Goal: Transaction & Acquisition: Purchase product/service

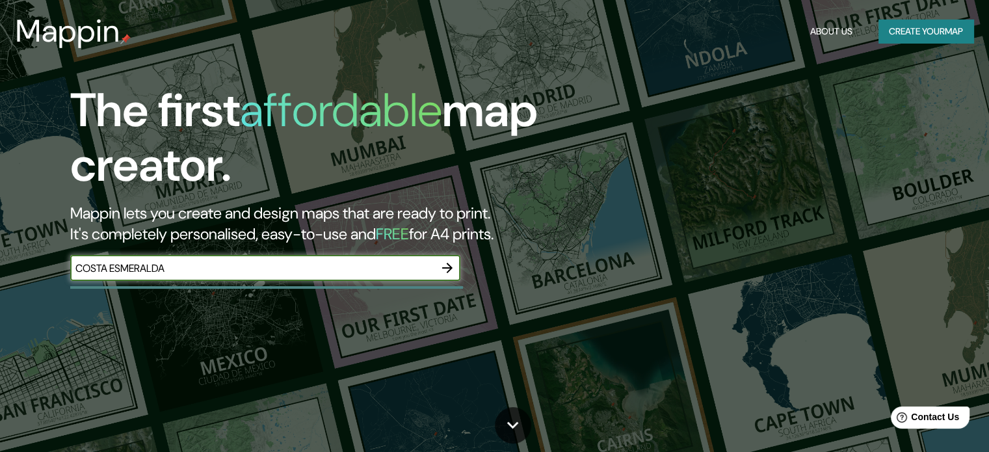
type input "COSTA ESMERALDA"
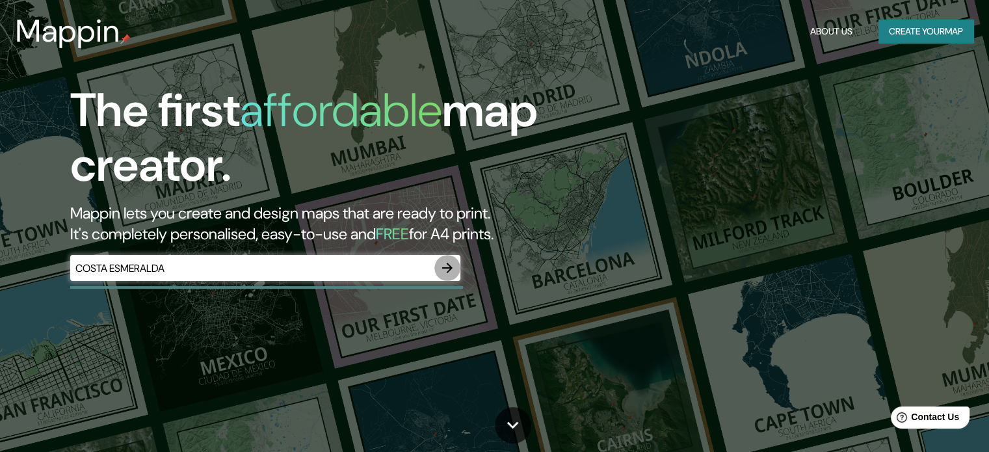
click at [452, 265] on icon "button" at bounding box center [447, 268] width 16 height 16
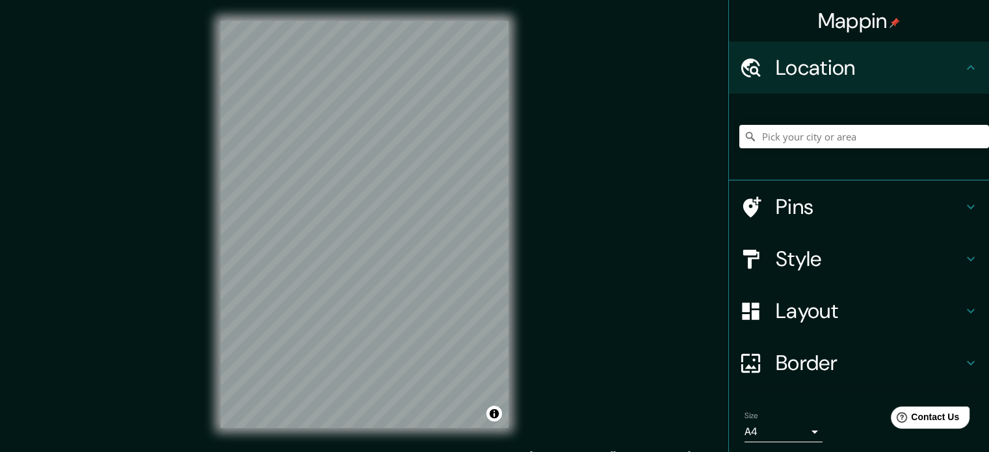
click at [523, 240] on div "© Mapbox © OpenStreetMap Improve this map" at bounding box center [365, 224] width 330 height 448
click at [805, 130] on input "Pick your city or area" at bounding box center [864, 136] width 250 height 23
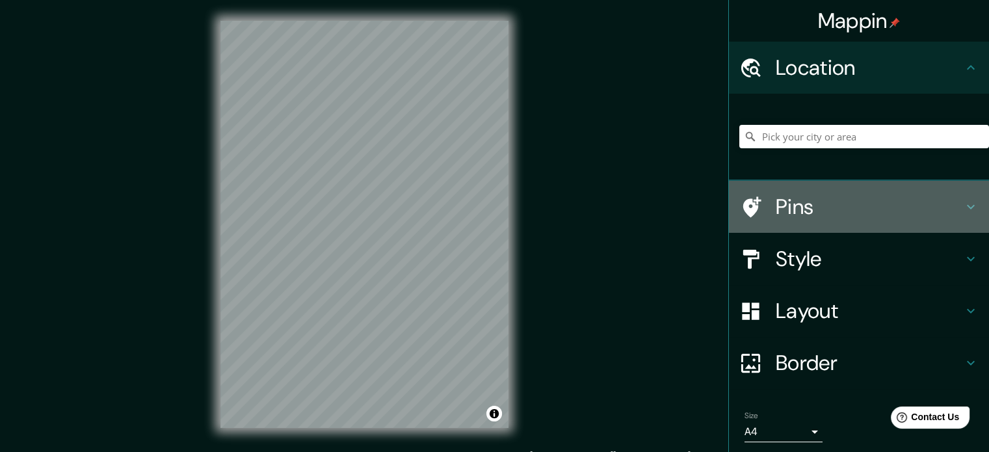
click at [806, 214] on h4 "Pins" at bounding box center [868, 207] width 187 height 26
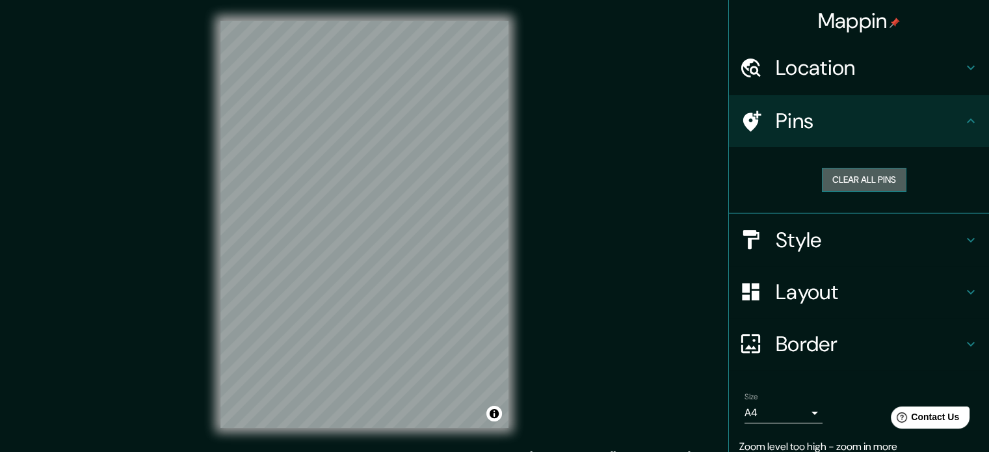
click at [835, 174] on button "Clear all pins" at bounding box center [864, 180] width 84 height 24
click at [835, 109] on h4 "Pins" at bounding box center [868, 121] width 187 height 26
click at [860, 72] on h4 "Location" at bounding box center [868, 68] width 187 height 26
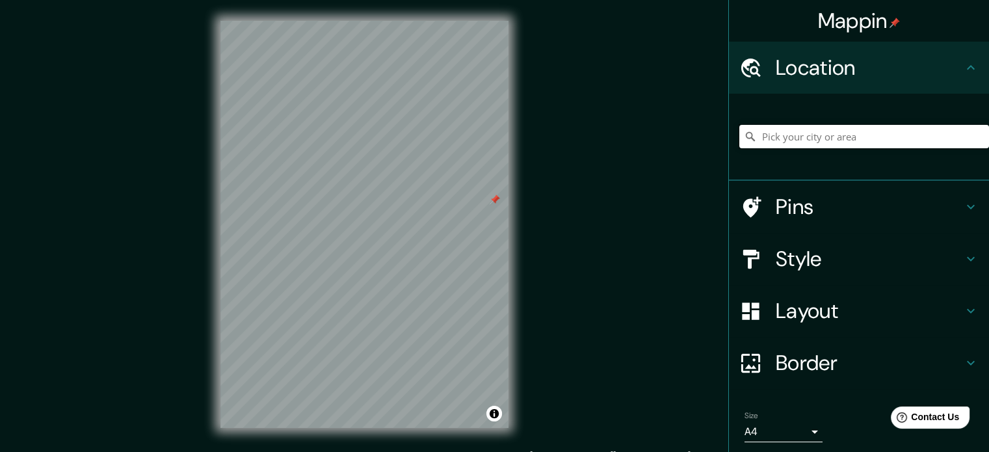
click at [818, 138] on input "Pick your city or area" at bounding box center [864, 136] width 250 height 23
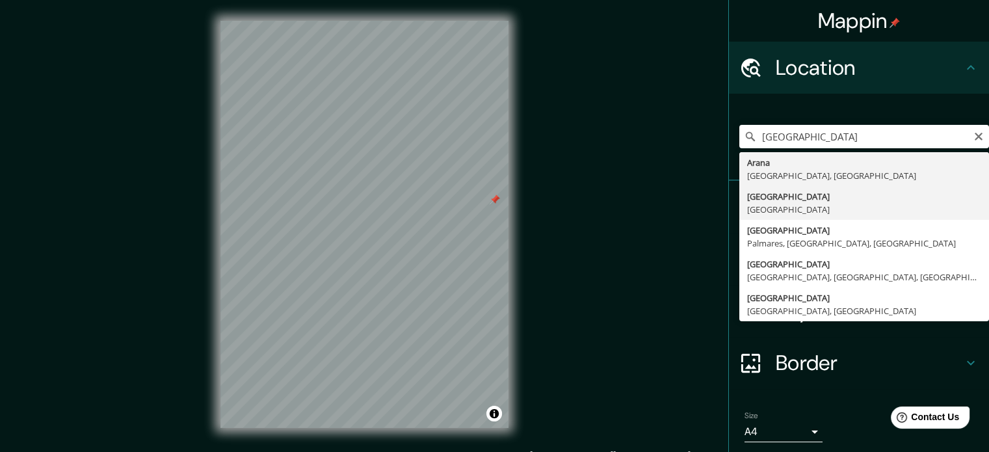
type input "[GEOGRAPHIC_DATA], [GEOGRAPHIC_DATA]"
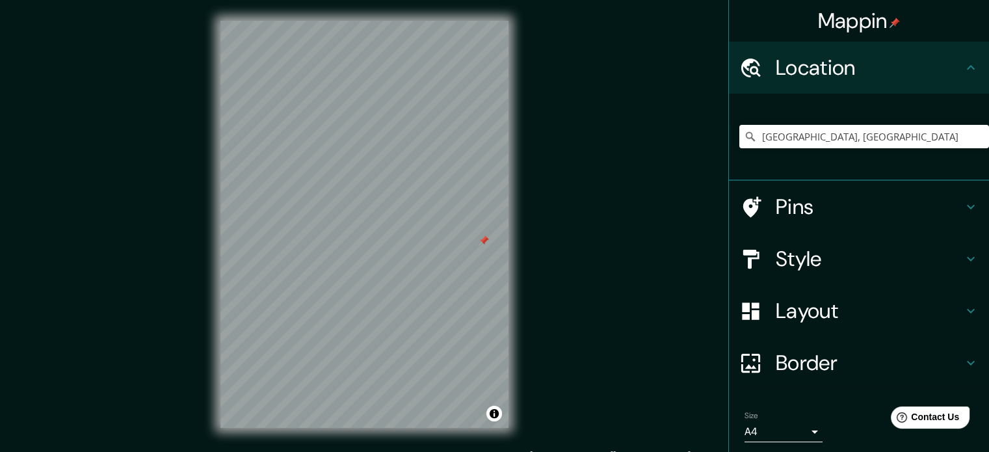
click at [482, 240] on div at bounding box center [483, 240] width 10 height 10
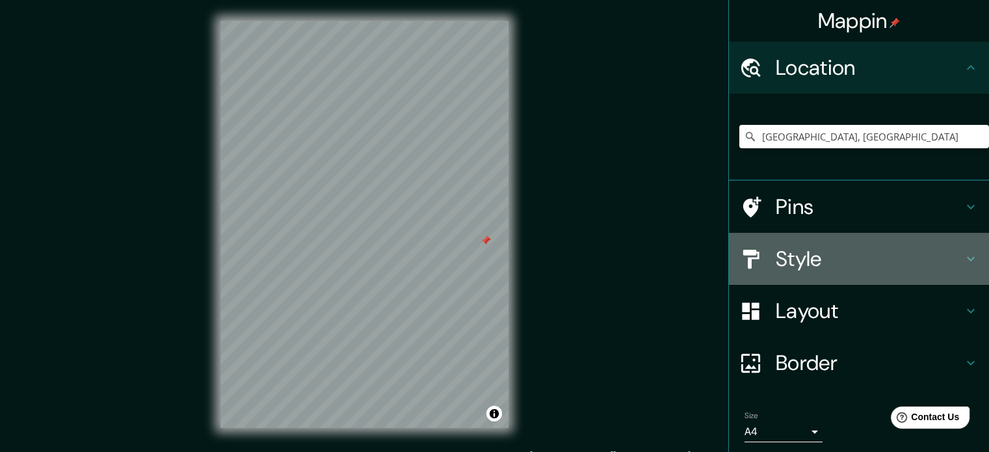
click at [832, 264] on h4 "Style" at bounding box center [868, 259] width 187 height 26
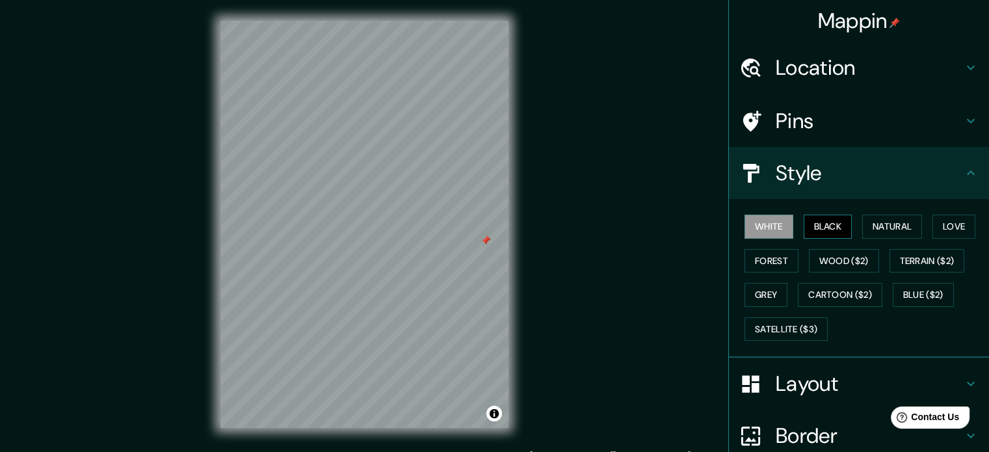
click at [812, 226] on button "Black" at bounding box center [827, 226] width 49 height 24
click at [884, 229] on button "Natural" at bounding box center [892, 226] width 60 height 24
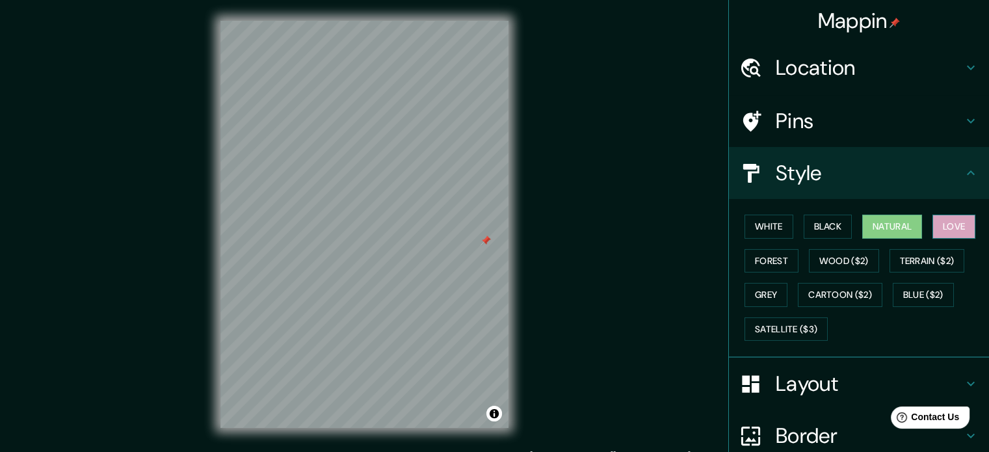
click at [952, 224] on button "Love" at bounding box center [953, 226] width 43 height 24
click at [761, 257] on button "Forest" at bounding box center [771, 261] width 54 height 24
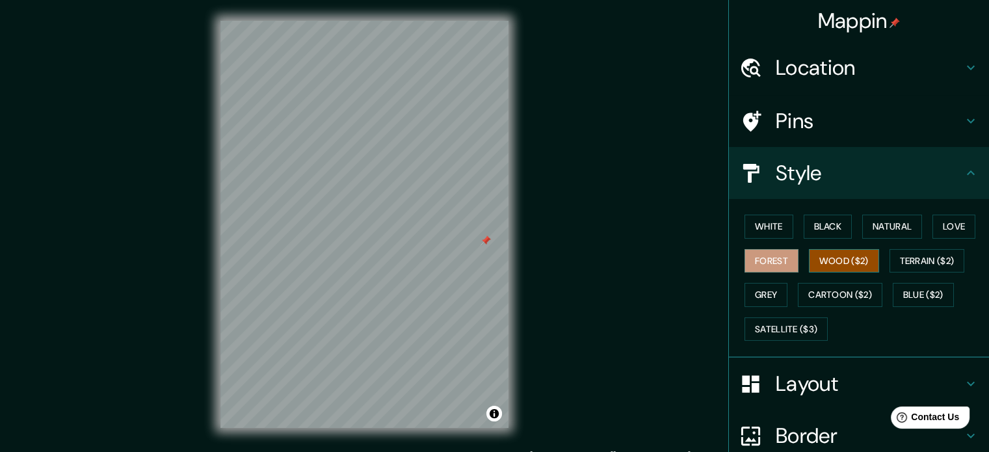
click at [815, 261] on button "Wood ($2)" at bounding box center [844, 261] width 70 height 24
click at [916, 259] on button "Terrain ($2)" at bounding box center [926, 261] width 75 height 24
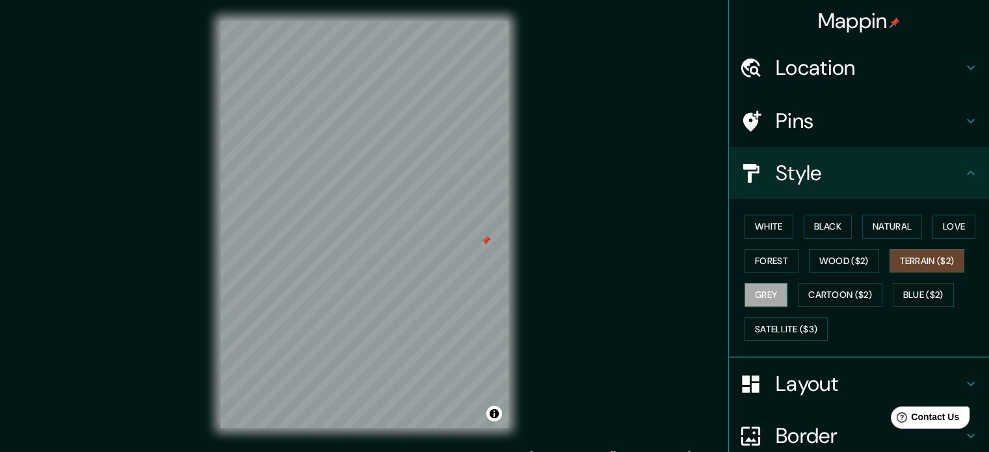
click at [762, 296] on button "Grey" at bounding box center [765, 295] width 43 height 24
click at [833, 296] on button "Cartoon ($2)" at bounding box center [839, 295] width 84 height 24
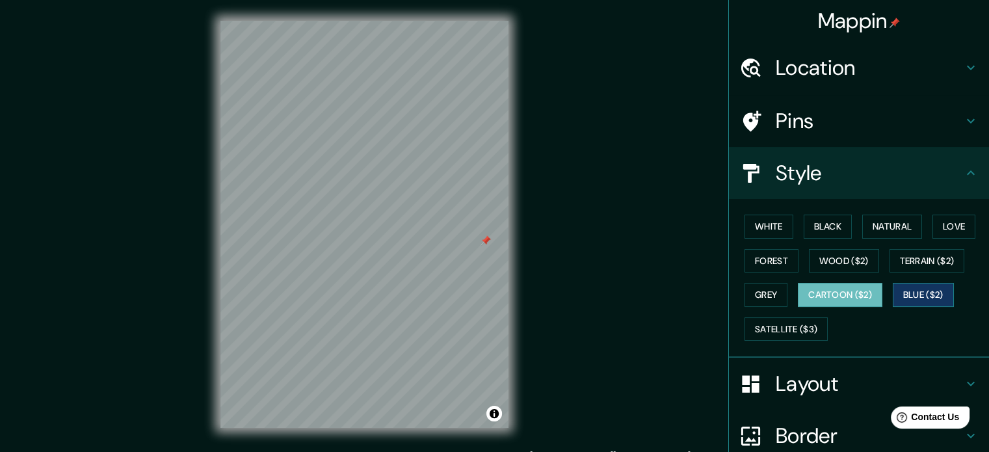
click at [916, 297] on button "Blue ($2)" at bounding box center [922, 295] width 61 height 24
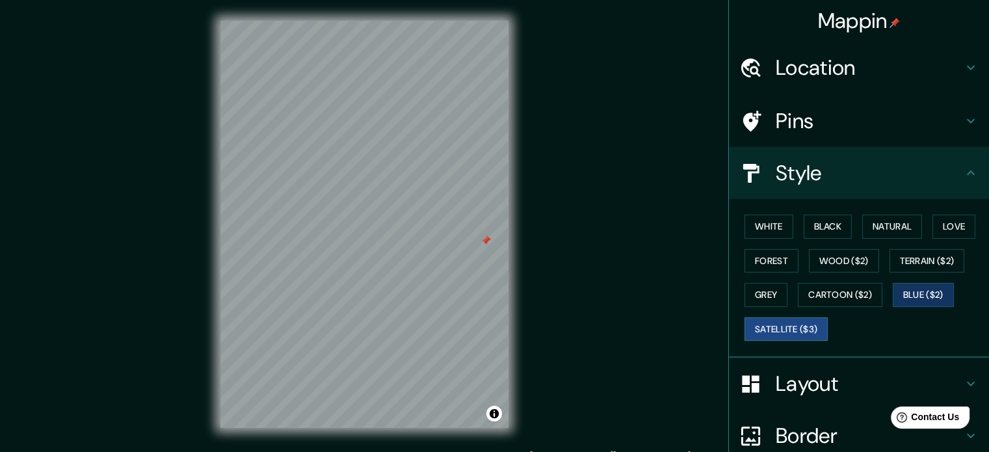
click at [768, 331] on button "Satellite ($3)" at bounding box center [785, 329] width 83 height 24
click at [920, 256] on button "Terrain ($2)" at bounding box center [926, 261] width 75 height 24
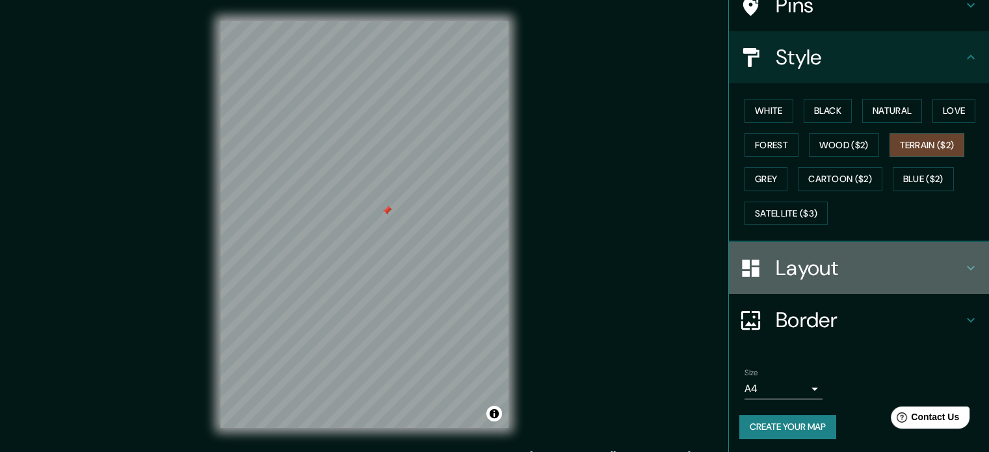
click at [832, 267] on h4 "Layout" at bounding box center [868, 268] width 187 height 26
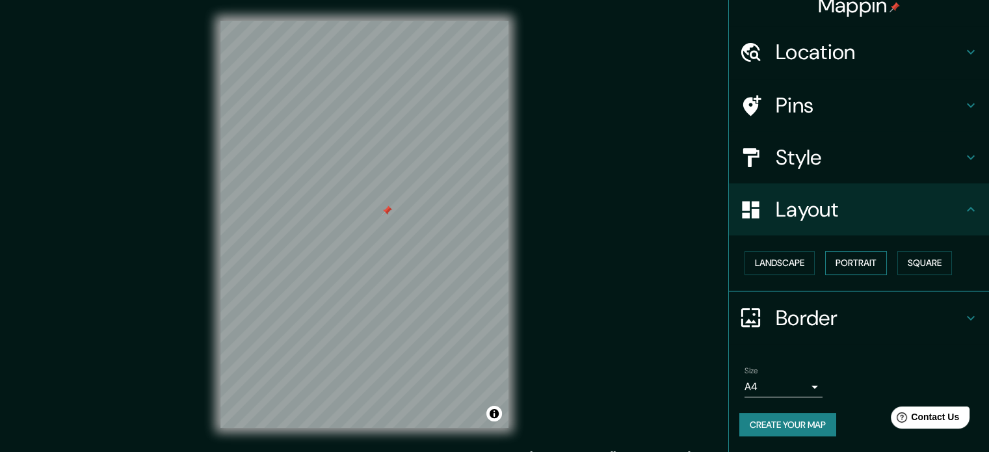
scroll to position [14, 0]
click at [786, 267] on button "Landscape" at bounding box center [779, 264] width 70 height 24
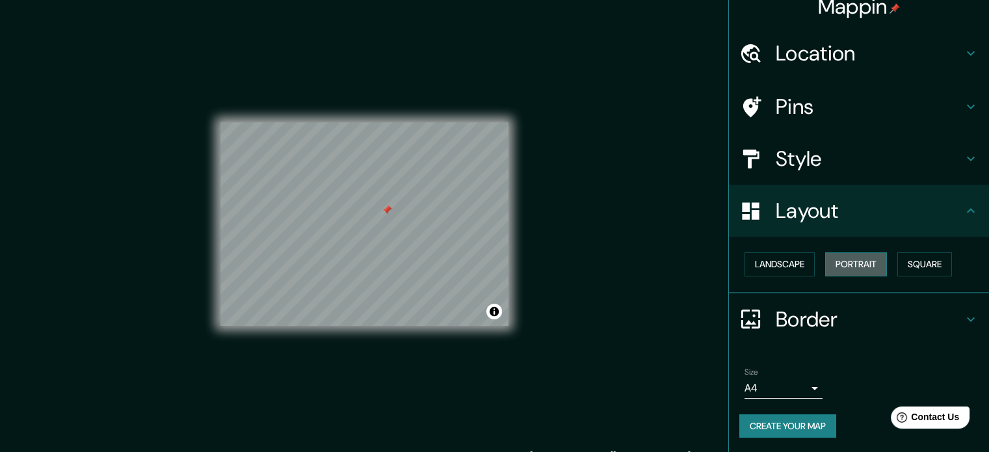
click at [832, 262] on button "Portrait" at bounding box center [856, 264] width 62 height 24
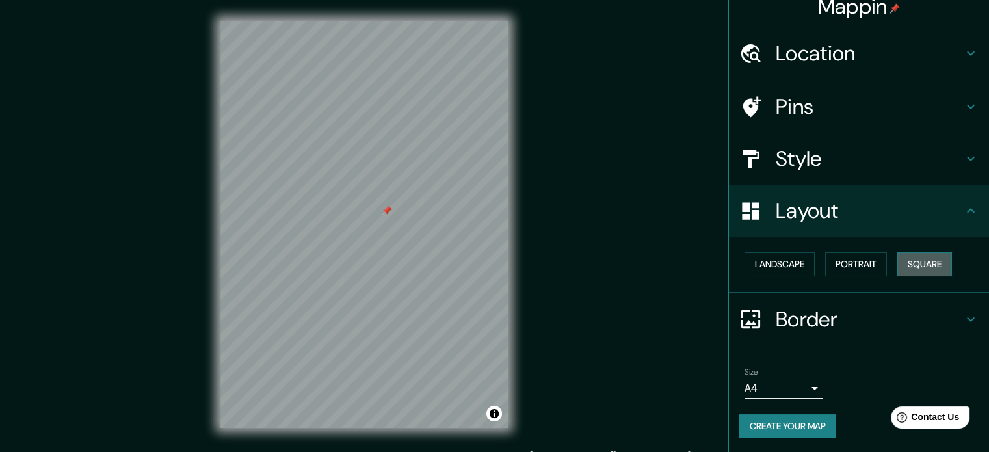
click at [916, 270] on button "Square" at bounding box center [924, 264] width 55 height 24
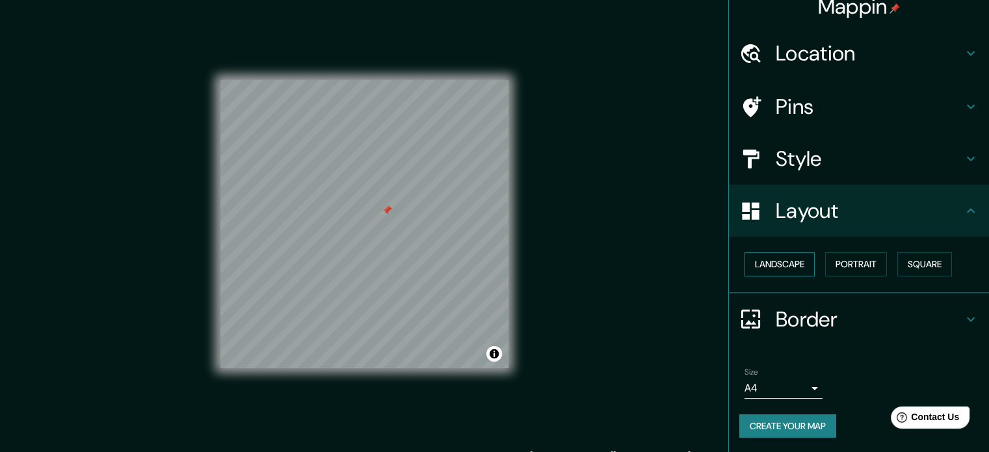
click at [762, 262] on button "Landscape" at bounding box center [779, 264] width 70 height 24
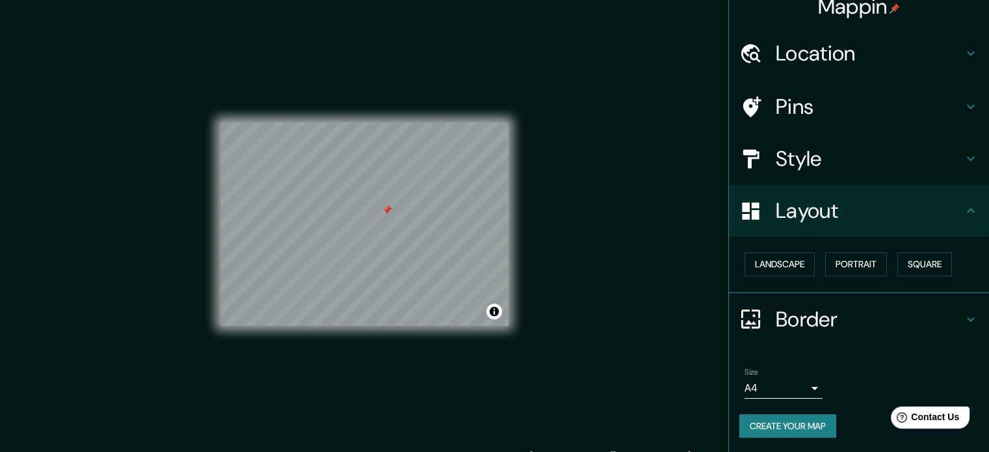
click at [791, 250] on div "Landscape [GEOGRAPHIC_DATA]" at bounding box center [864, 264] width 250 height 34
click at [790, 260] on button "Landscape" at bounding box center [779, 264] width 70 height 24
click at [810, 203] on h4 "Layout" at bounding box center [868, 211] width 187 height 26
click at [816, 319] on h4 "Border" at bounding box center [868, 319] width 187 height 26
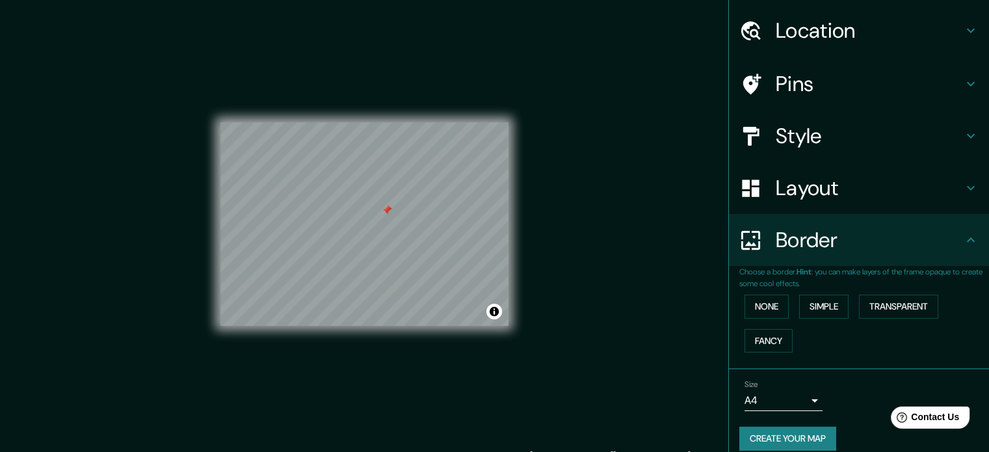
scroll to position [49, 0]
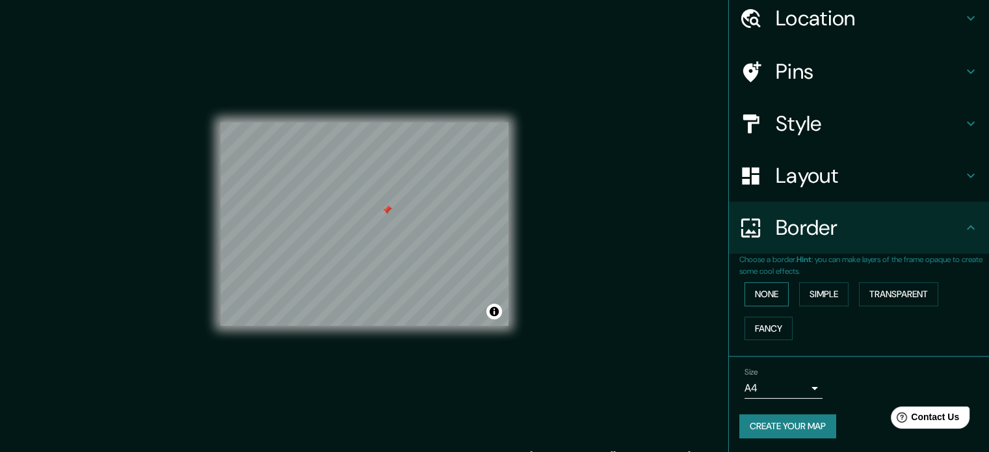
click at [764, 287] on button "None" at bounding box center [766, 294] width 44 height 24
click at [792, 426] on button "Create your map" at bounding box center [787, 426] width 97 height 24
click at [764, 298] on button "None" at bounding box center [766, 294] width 44 height 24
click at [807, 426] on button "Create your map" at bounding box center [787, 426] width 97 height 24
click at [810, 301] on button "Simple" at bounding box center [823, 294] width 49 height 24
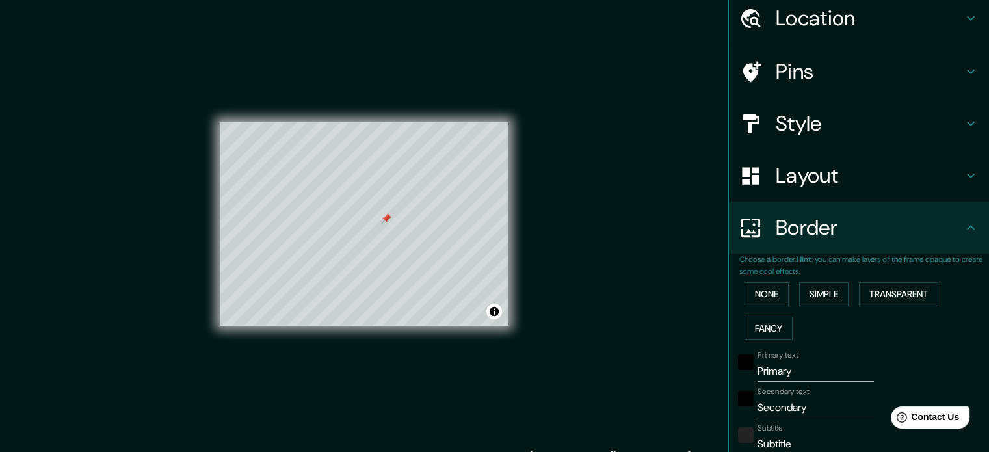
click at [936, 280] on div "None Simple Transparent Fancy" at bounding box center [864, 311] width 250 height 68
click at [907, 287] on button "Transparent" at bounding box center [898, 294] width 79 height 24
click at [762, 330] on button "Fancy" at bounding box center [768, 329] width 48 height 24
click at [748, 289] on button "None" at bounding box center [766, 294] width 44 height 24
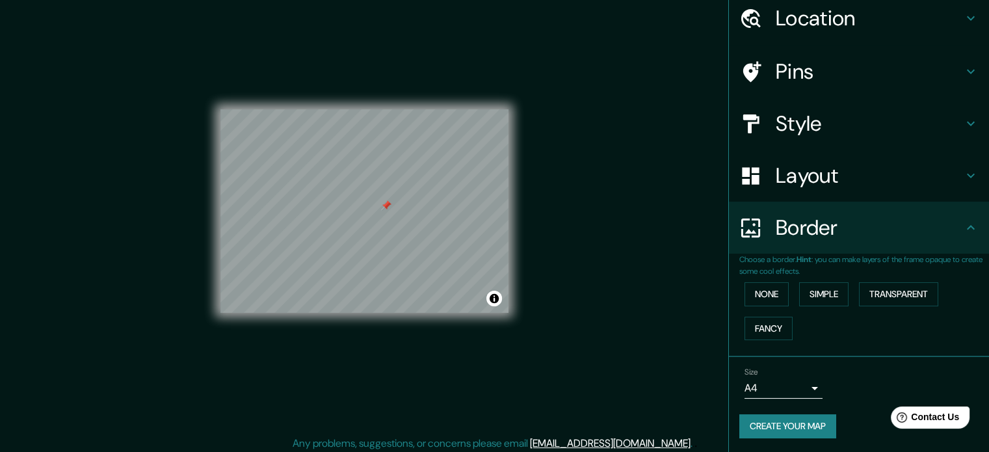
scroll to position [17, 0]
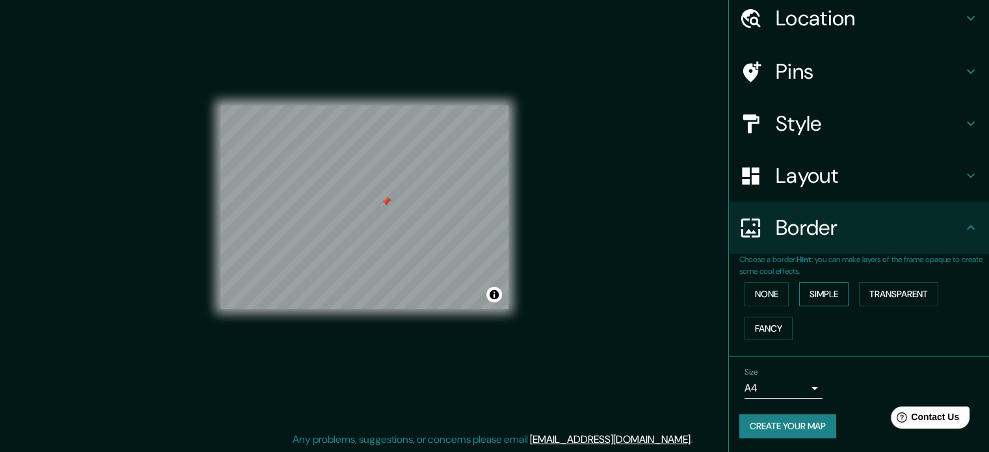
click at [802, 289] on button "Simple" at bounding box center [823, 294] width 49 height 24
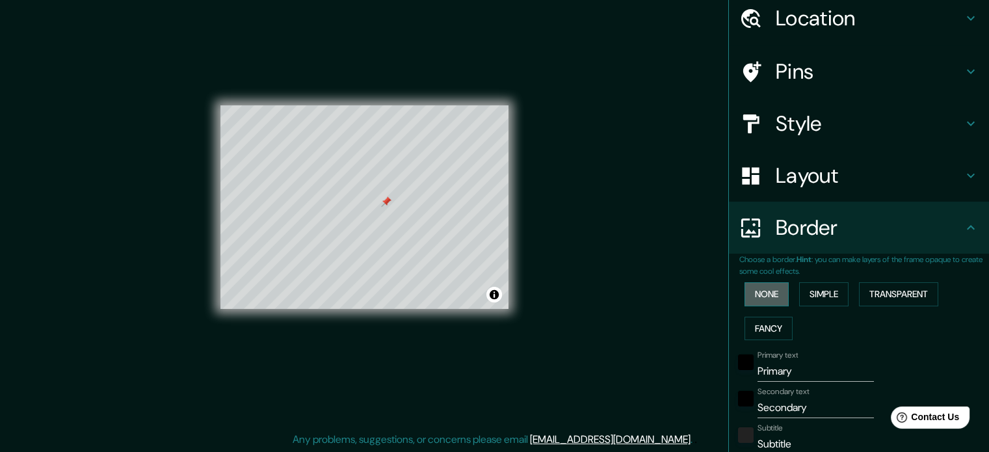
click at [746, 293] on button "None" at bounding box center [766, 294] width 44 height 24
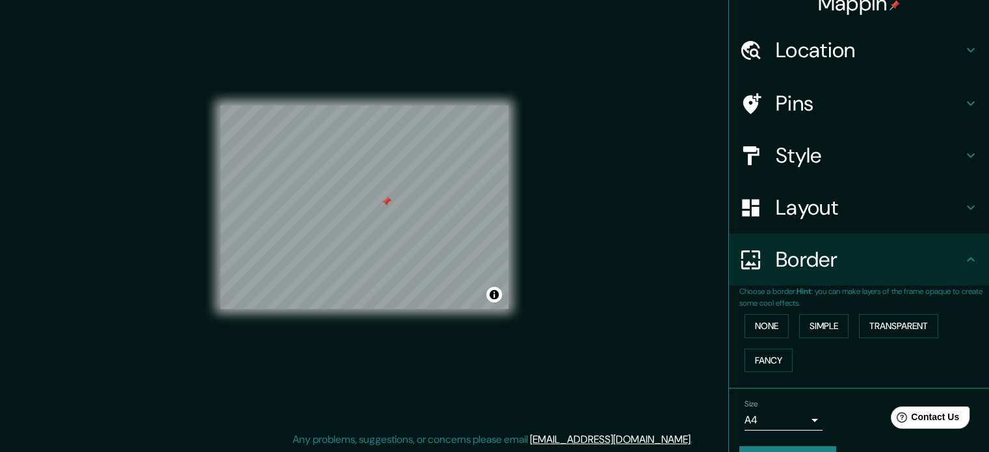
scroll to position [0, 0]
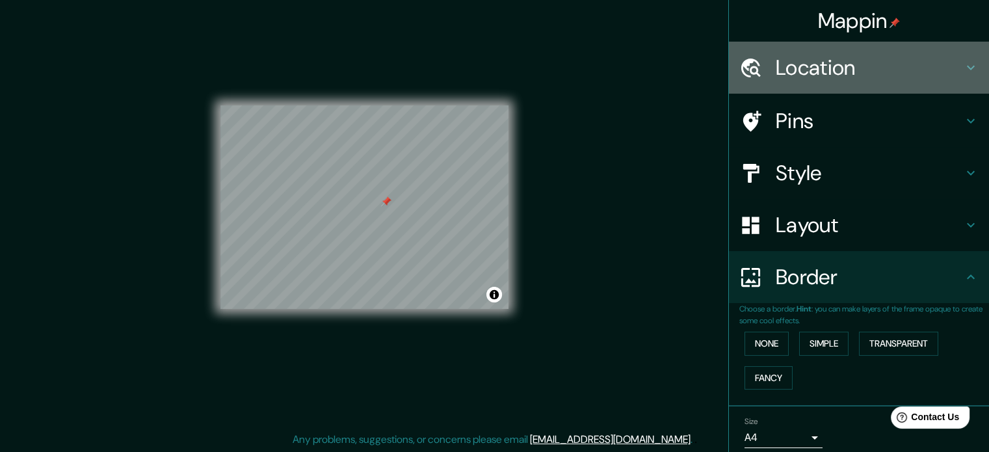
click at [890, 58] on h4 "Location" at bounding box center [868, 68] width 187 height 26
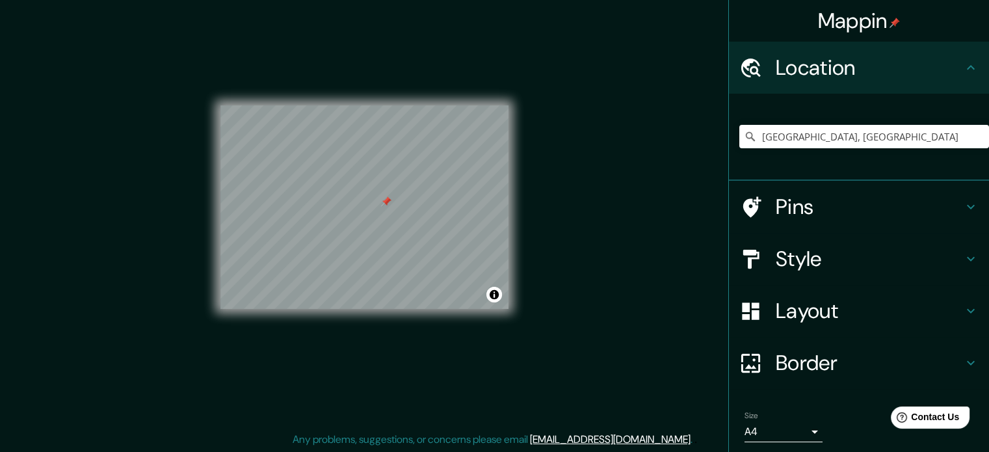
click at [804, 202] on h4 "Pins" at bounding box center [868, 207] width 187 height 26
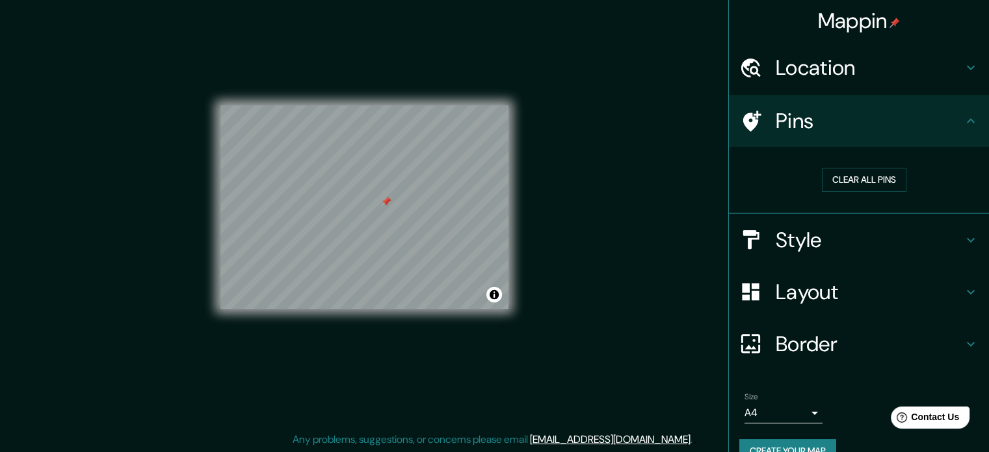
click at [842, 257] on div "Style" at bounding box center [859, 240] width 260 height 52
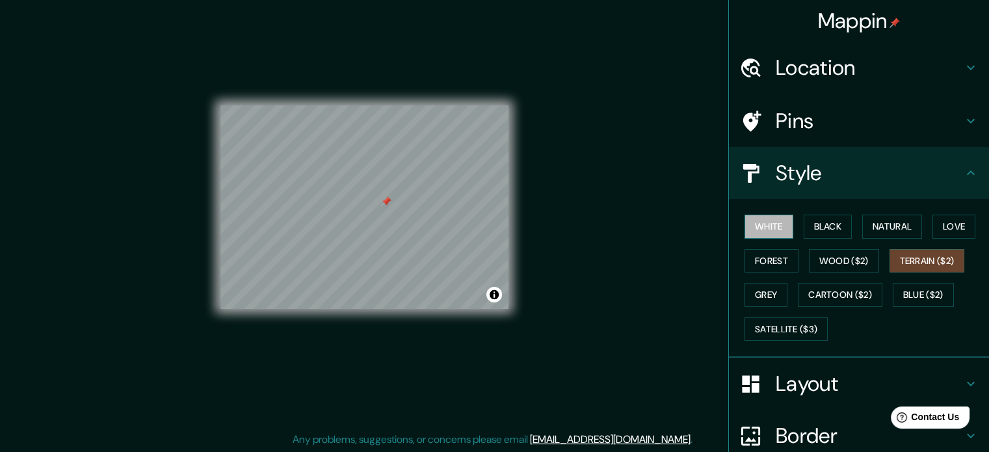
click at [744, 216] on button "White" at bounding box center [768, 226] width 49 height 24
click at [933, 263] on button "Terrain ($2)" at bounding box center [926, 261] width 75 height 24
click at [850, 285] on button "Cartoon ($2)" at bounding box center [839, 295] width 84 height 24
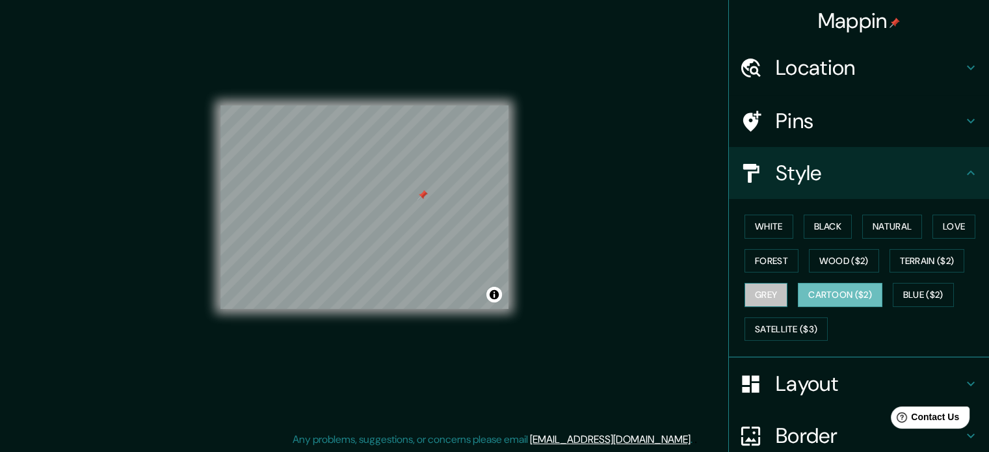
click at [764, 283] on button "Grey" at bounding box center [765, 295] width 43 height 24
click at [829, 297] on button "Cartoon ($2)" at bounding box center [839, 295] width 84 height 24
click at [905, 301] on button "Blue ($2)" at bounding box center [922, 295] width 61 height 24
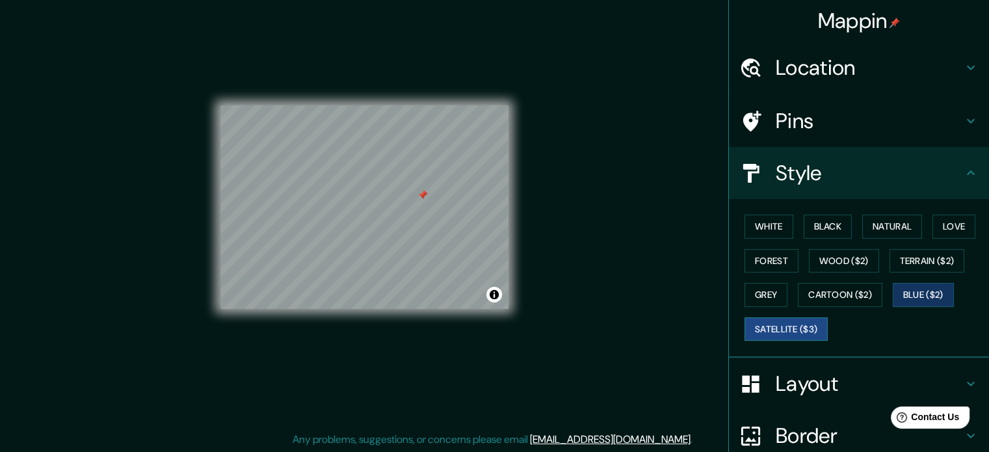
click at [802, 325] on button "Satellite ($3)" at bounding box center [785, 329] width 83 height 24
click at [829, 259] on button "Wood ($2)" at bounding box center [844, 261] width 70 height 24
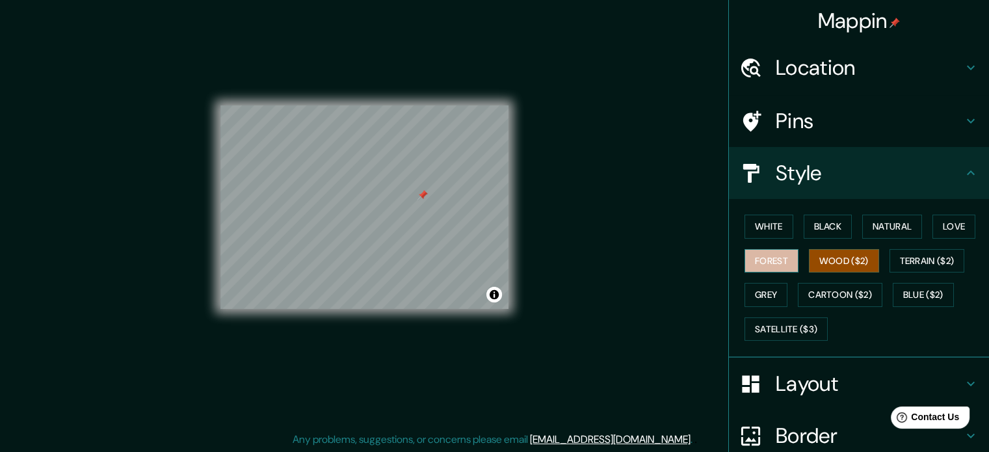
click at [755, 257] on button "Forest" at bounding box center [771, 261] width 54 height 24
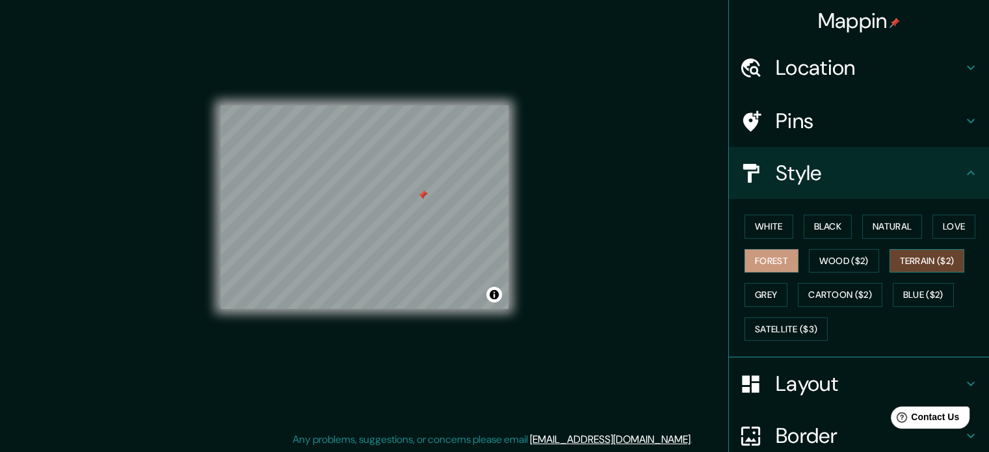
click at [940, 267] on button "Terrain ($2)" at bounding box center [926, 261] width 75 height 24
click at [769, 295] on button "Grey" at bounding box center [765, 295] width 43 height 24
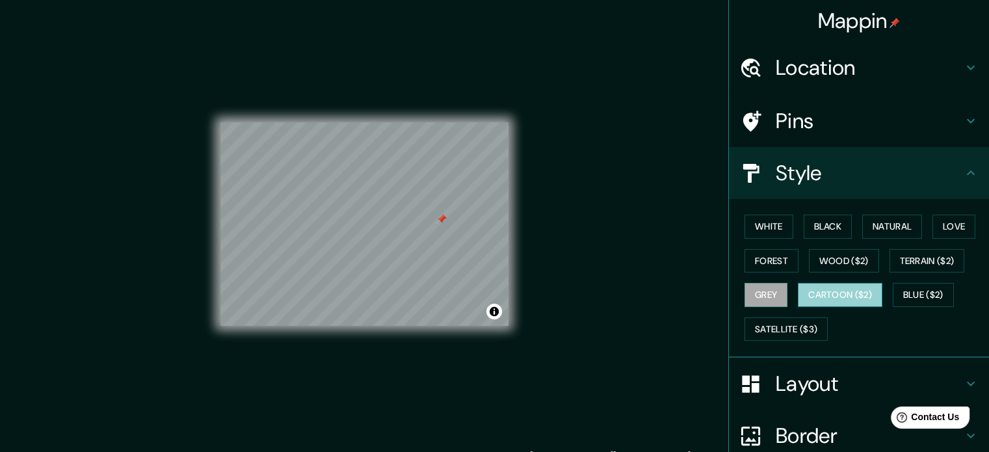
click at [801, 294] on button "Cartoon ($2)" at bounding box center [839, 295] width 84 height 24
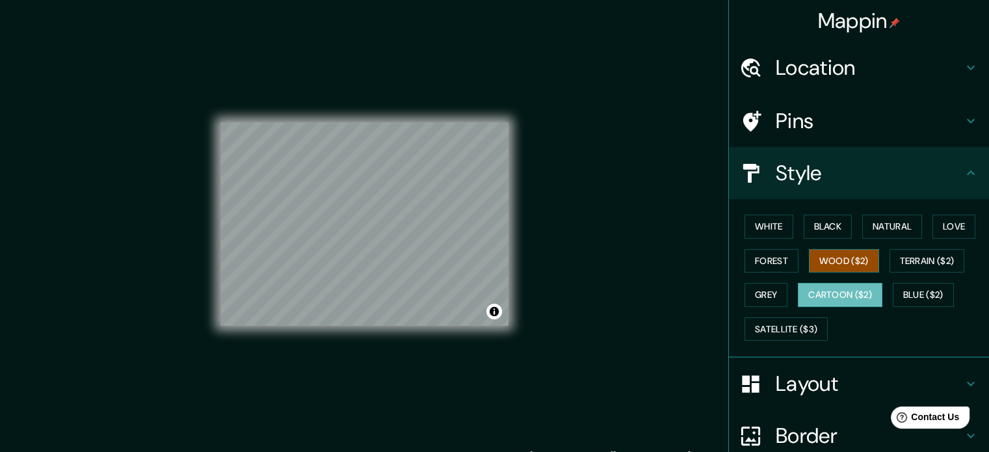
click at [814, 262] on button "Wood ($2)" at bounding box center [844, 261] width 70 height 24
click at [749, 249] on button "Forest" at bounding box center [771, 261] width 54 height 24
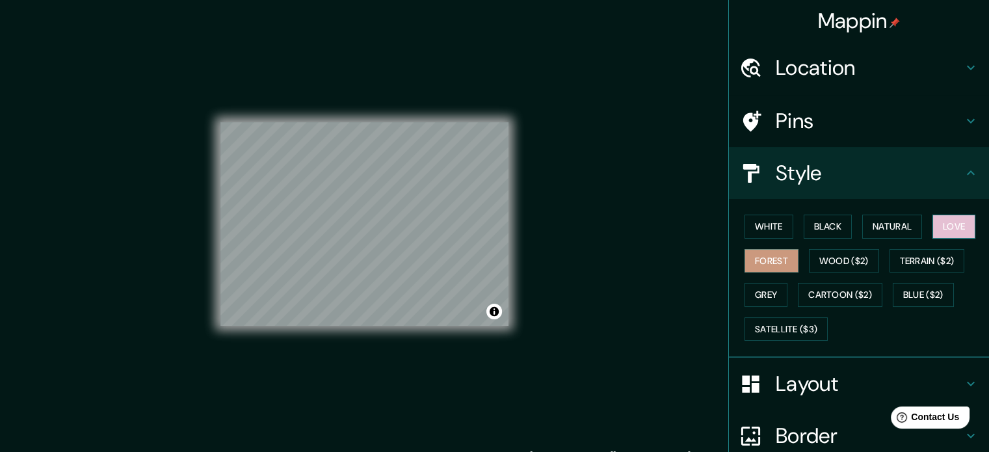
click at [959, 222] on button "Love" at bounding box center [953, 226] width 43 height 24
click at [908, 218] on button "Natural" at bounding box center [892, 226] width 60 height 24
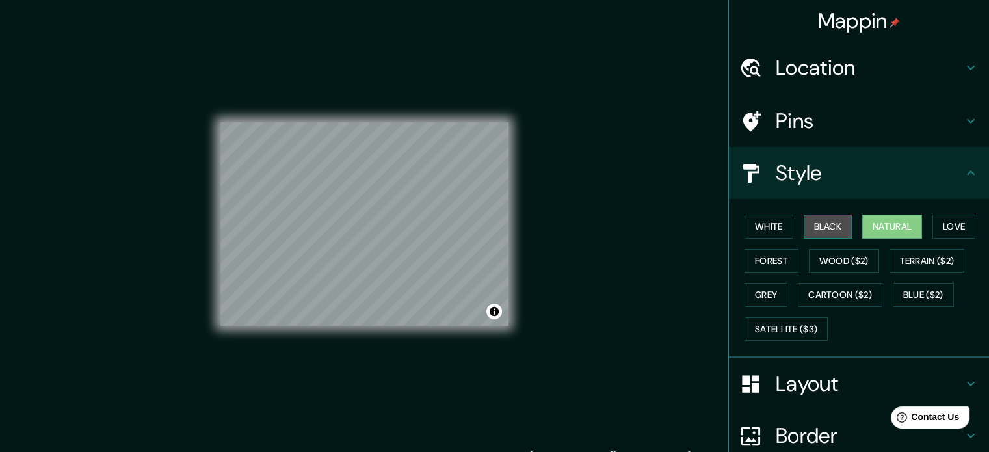
click at [840, 229] on button "Black" at bounding box center [827, 226] width 49 height 24
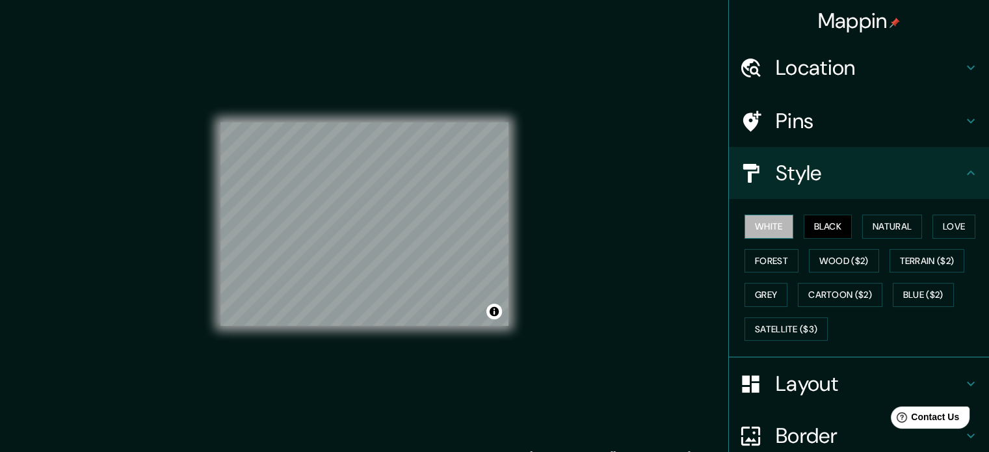
click at [749, 226] on button "White" at bounding box center [768, 226] width 49 height 24
click at [754, 268] on button "Forest" at bounding box center [771, 261] width 54 height 24
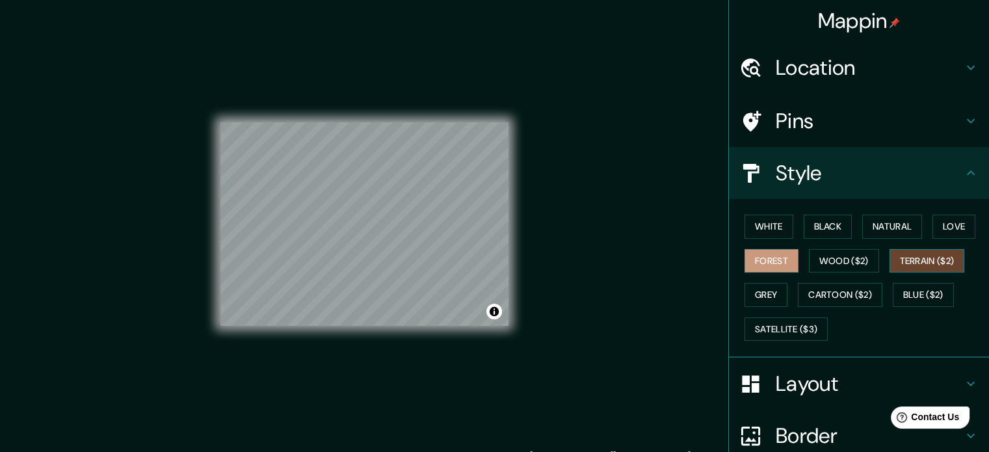
click at [909, 262] on button "Terrain ($2)" at bounding box center [926, 261] width 75 height 24
click at [766, 228] on button "White" at bounding box center [768, 226] width 49 height 24
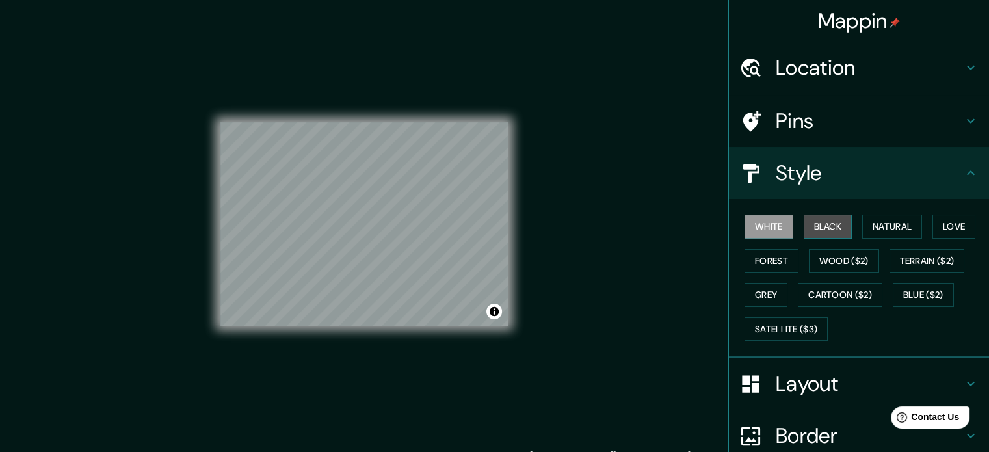
click at [814, 224] on button "Black" at bounding box center [827, 226] width 49 height 24
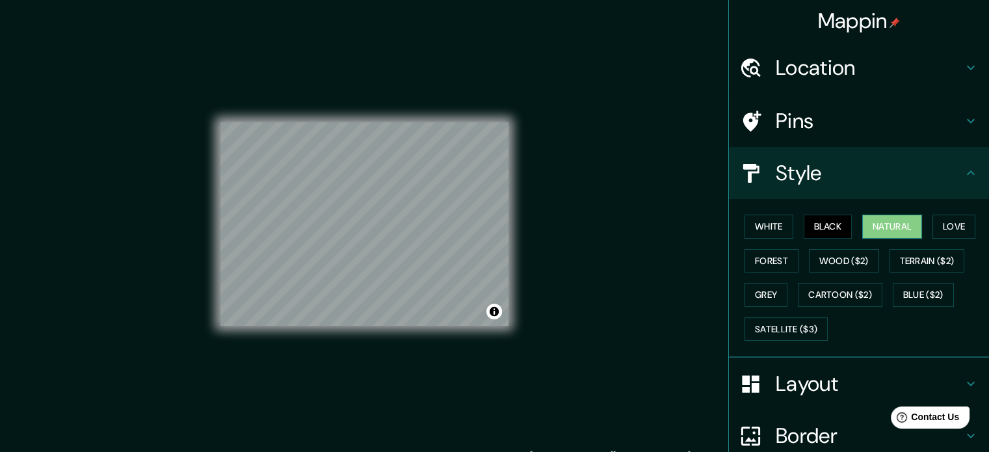
click at [866, 228] on button "Natural" at bounding box center [892, 226] width 60 height 24
click at [395, 426] on div "© Mapbox © OpenStreetMap Improve this map" at bounding box center [364, 224] width 288 height 407
click at [792, 314] on div "White Black Natural Love Forest Wood ($2) Terrain ($2) Grey Cartoon ($2) Blue (…" at bounding box center [864, 277] width 250 height 136
click at [788, 326] on button "Satellite ($3)" at bounding box center [785, 329] width 83 height 24
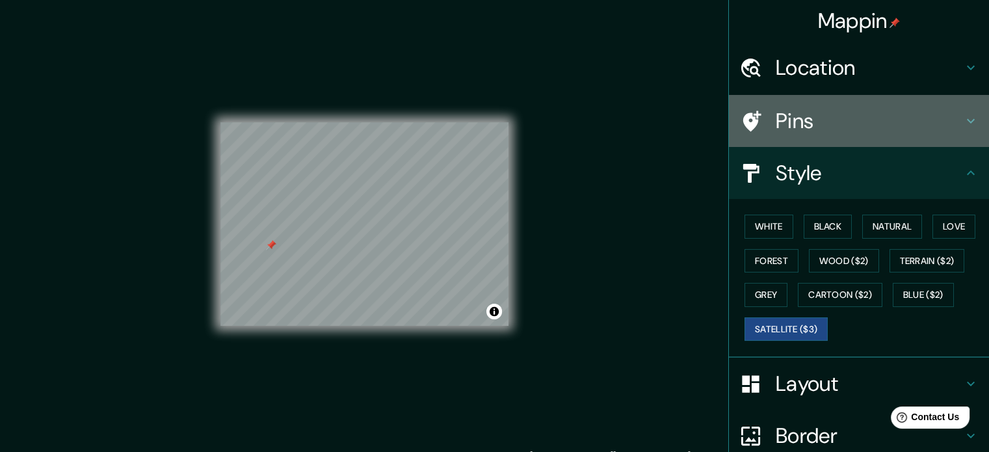
click at [814, 119] on h4 "Pins" at bounding box center [868, 121] width 187 height 26
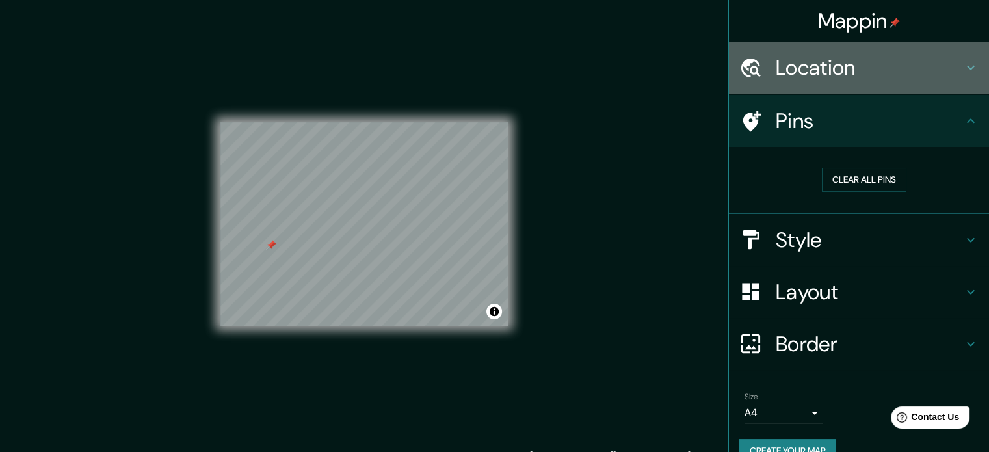
click at [810, 77] on h4 "Location" at bounding box center [868, 68] width 187 height 26
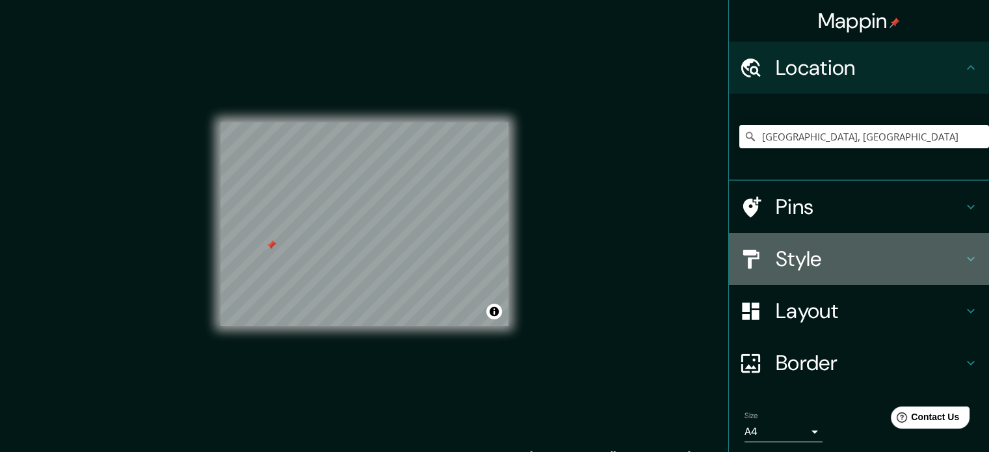
click at [842, 252] on h4 "Style" at bounding box center [868, 259] width 187 height 26
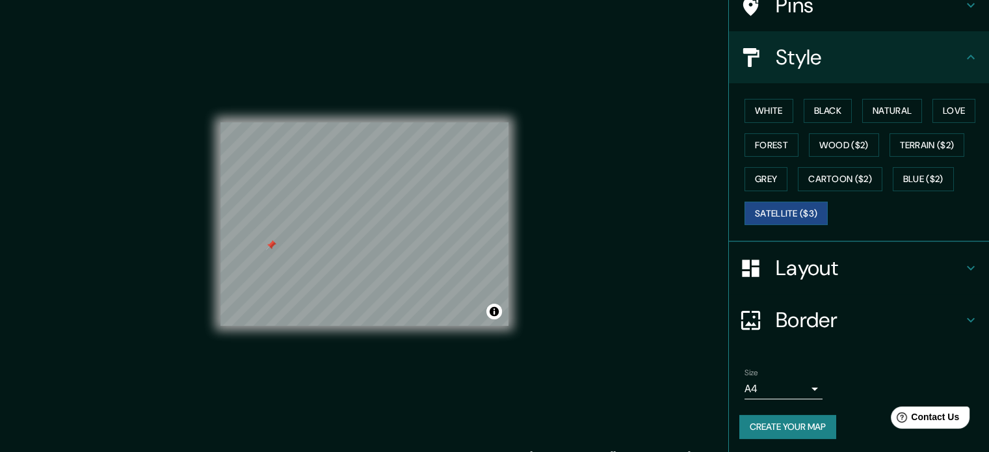
click at [783, 246] on div "Layout" at bounding box center [859, 268] width 260 height 52
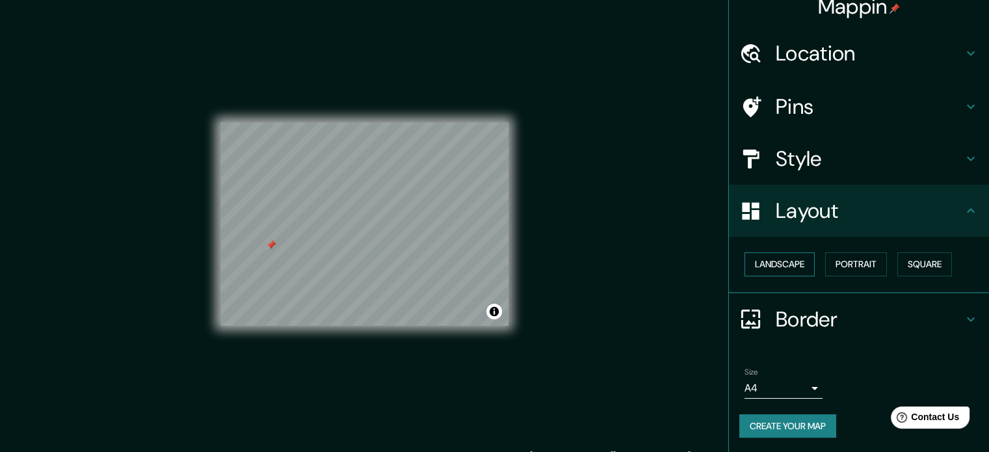
scroll to position [14, 0]
click at [818, 337] on div "Border" at bounding box center [859, 319] width 260 height 52
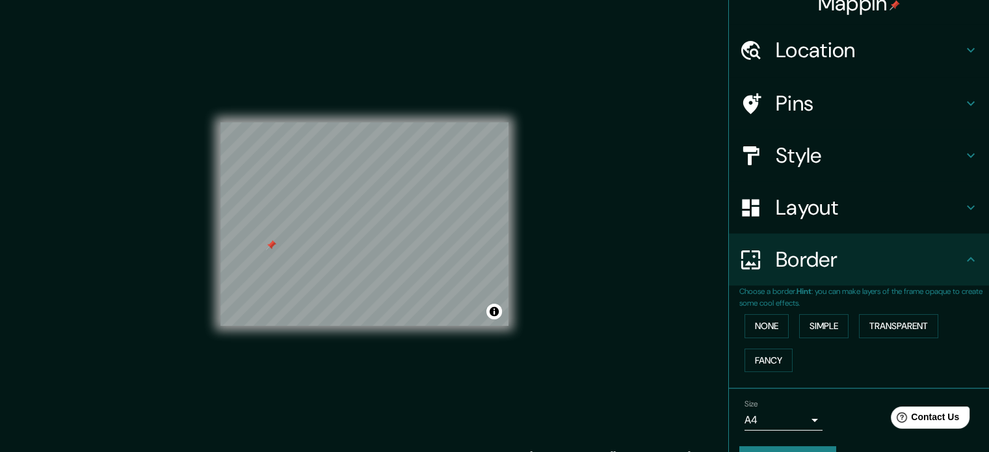
scroll to position [0, 0]
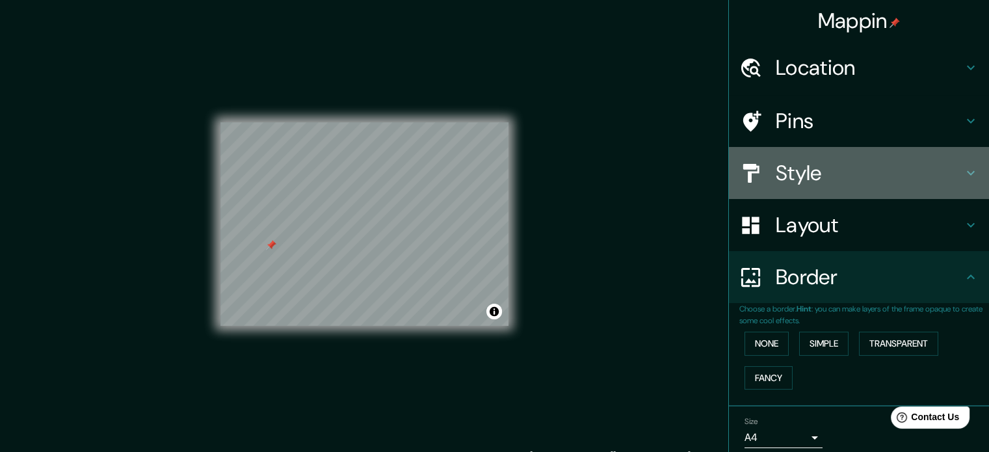
click at [809, 186] on h4 "Style" at bounding box center [868, 173] width 187 height 26
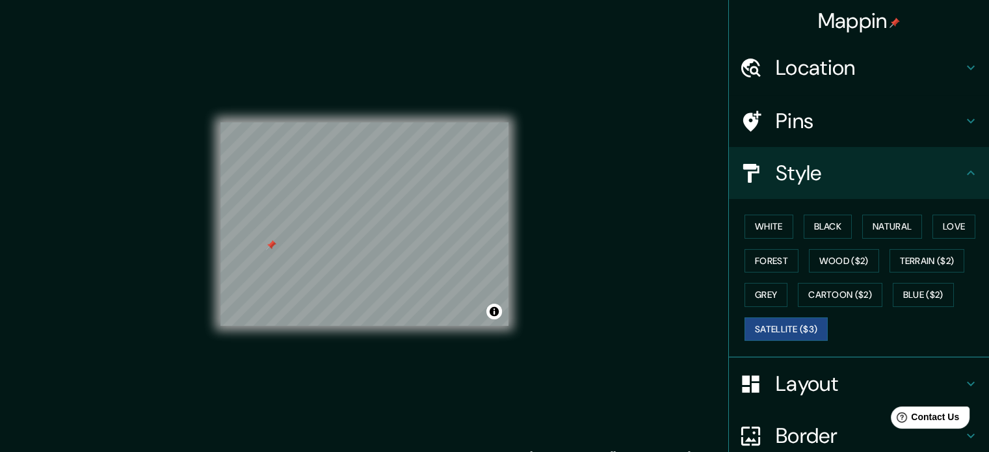
click at [787, 115] on h4 "Pins" at bounding box center [868, 121] width 187 height 26
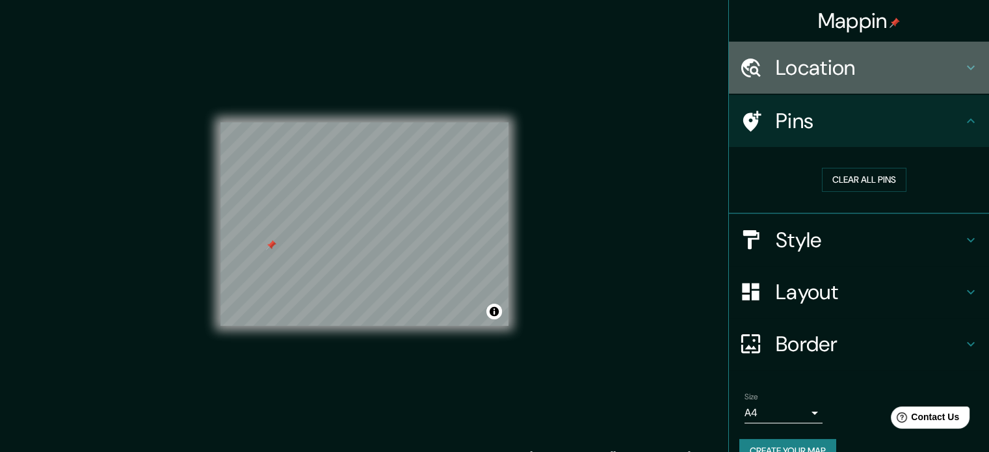
click at [809, 60] on h4 "Location" at bounding box center [868, 68] width 187 height 26
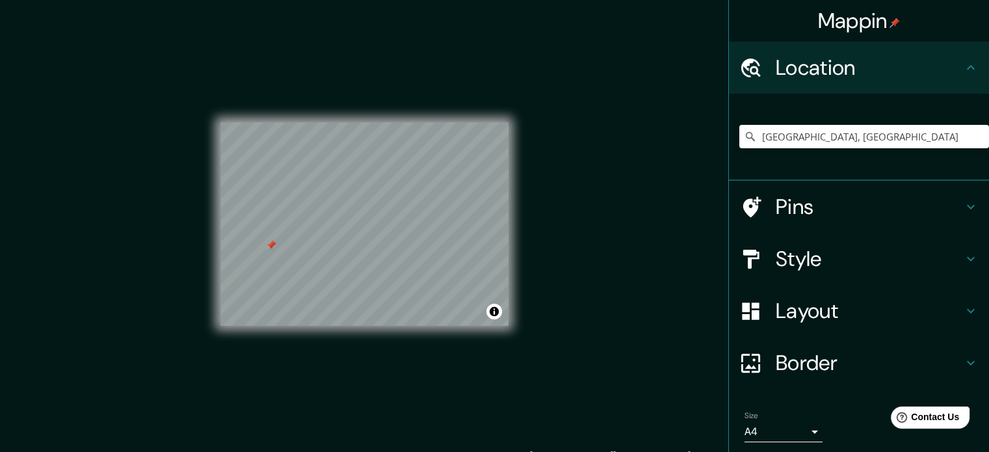
click at [824, 330] on div "Layout" at bounding box center [859, 311] width 260 height 52
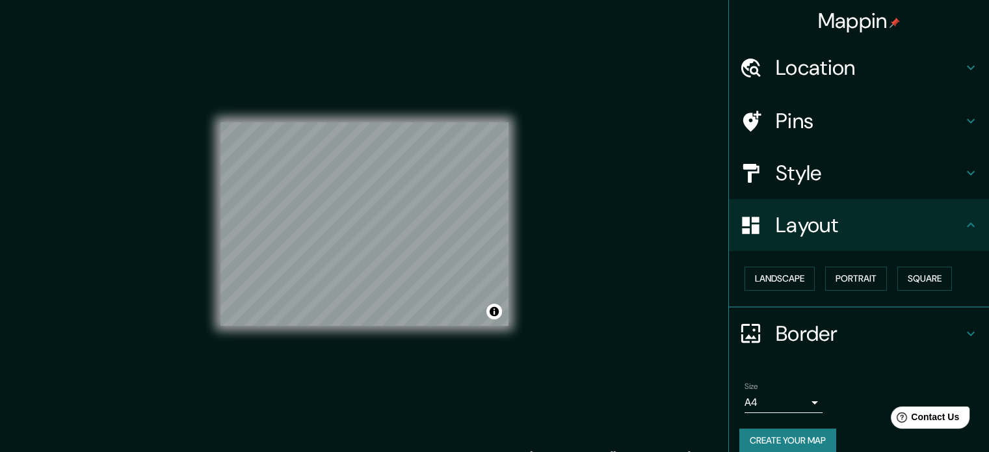
click at [304, 334] on div "© Mapbox © OpenStreetMap Improve this map © Maxar" at bounding box center [364, 224] width 288 height 407
click at [482, 347] on div "© Mapbox © OpenStreetMap Improve this map © Maxar" at bounding box center [364, 224] width 288 height 407
click at [493, 315] on button "Toggle attribution" at bounding box center [494, 312] width 16 height 16
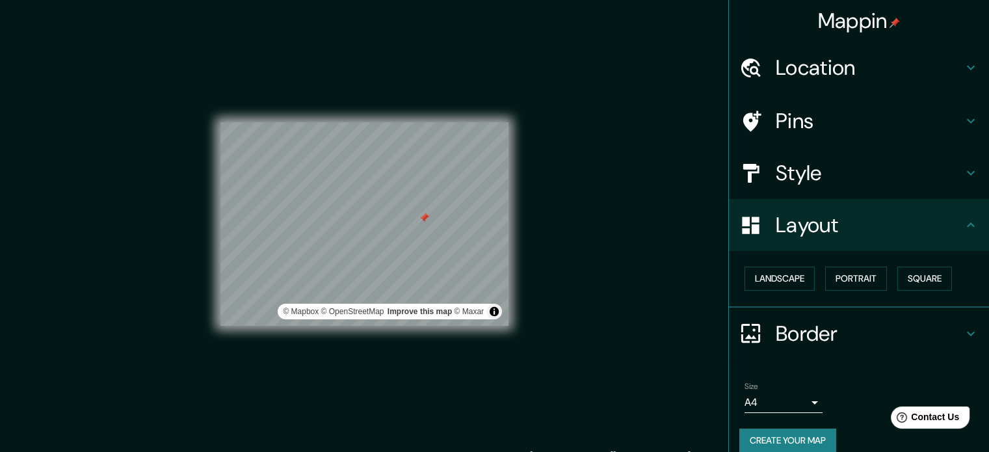
click at [479, 356] on div "© Mapbox © OpenStreetMap Improve this map © Maxar" at bounding box center [364, 224] width 288 height 407
drag, startPoint x: 448, startPoint y: 330, endPoint x: 491, endPoint y: 363, distance: 53.7
click at [491, 363] on div "© Mapbox © OpenStreetMap Improve this map © Maxar" at bounding box center [364, 224] width 288 height 407
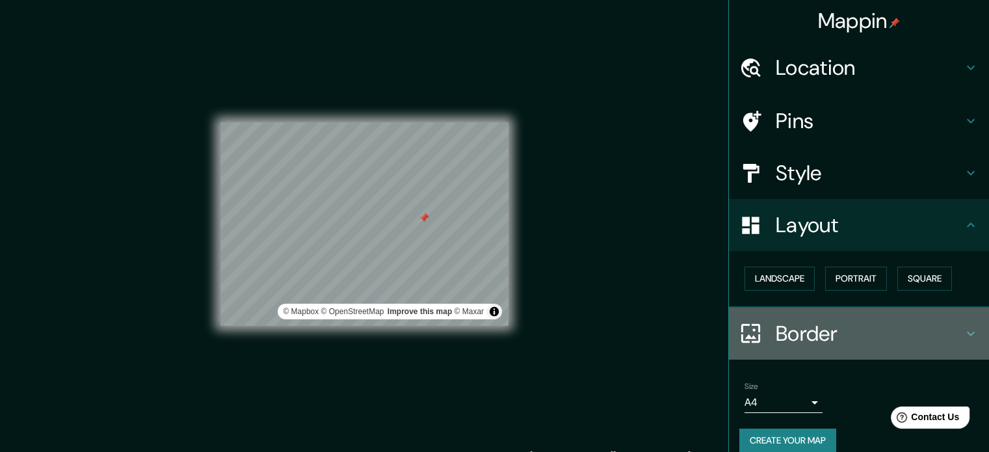
drag, startPoint x: 738, startPoint y: 343, endPoint x: 755, endPoint y: 321, distance: 27.7
click at [739, 343] on icon at bounding box center [750, 333] width 23 height 23
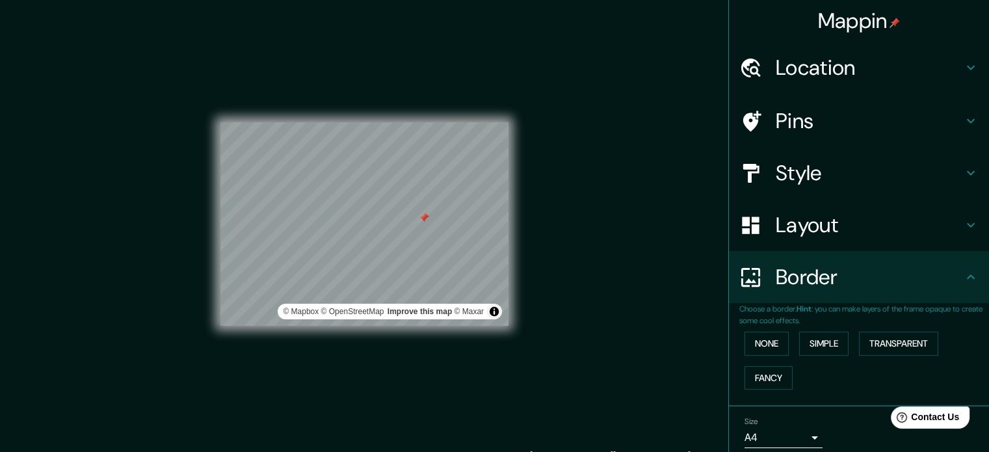
click at [755, 356] on div "None Simple Transparent Fancy" at bounding box center [864, 360] width 250 height 68
click at [755, 346] on button "None" at bounding box center [766, 343] width 44 height 24
click at [764, 188] on div "Style" at bounding box center [859, 173] width 260 height 52
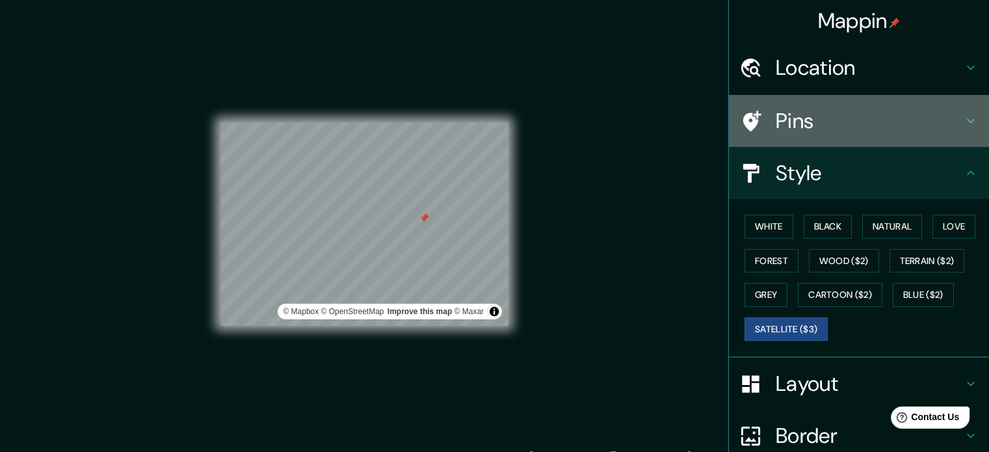
click at [817, 138] on div "Pins" at bounding box center [859, 121] width 260 height 52
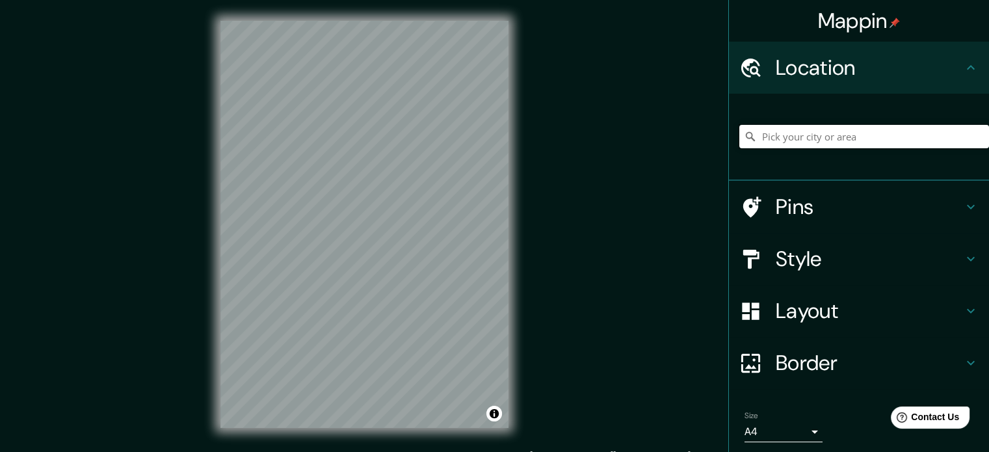
click at [764, 142] on input "Pick your city or area" at bounding box center [864, 136] width 250 height 23
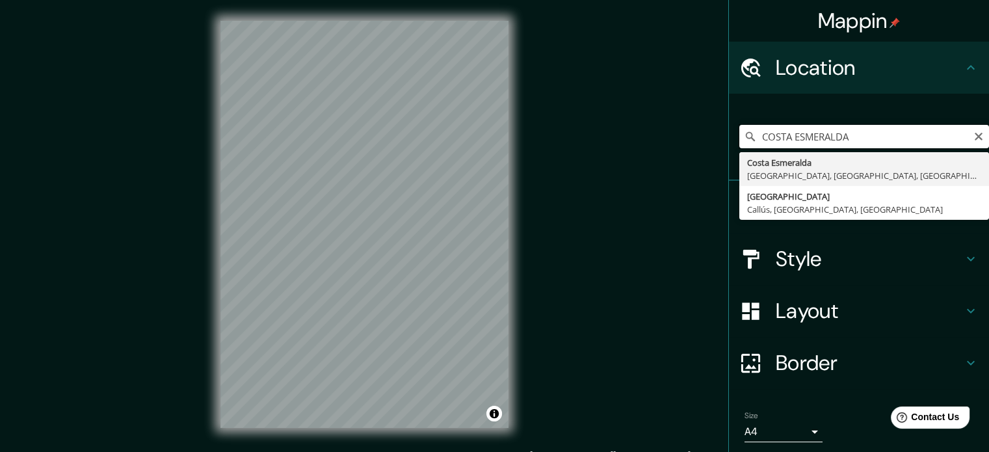
type input "COSTA"
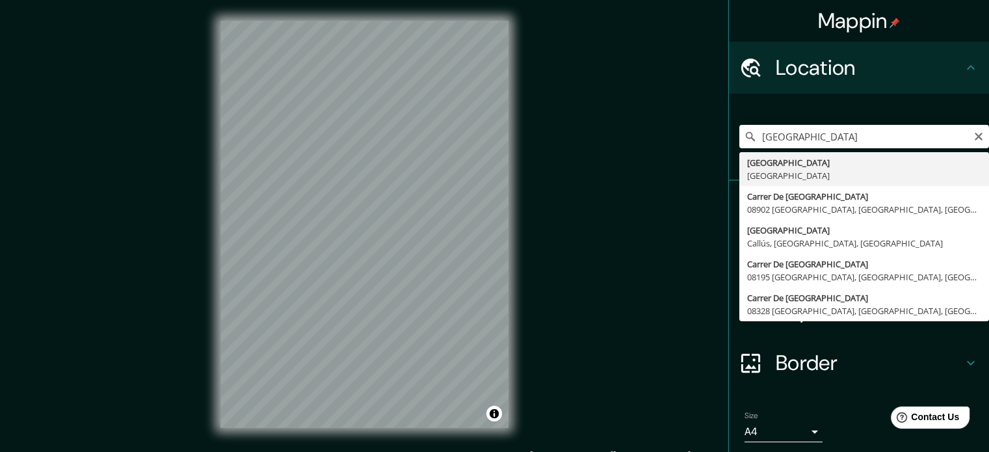
type input "[GEOGRAPHIC_DATA], [GEOGRAPHIC_DATA]"
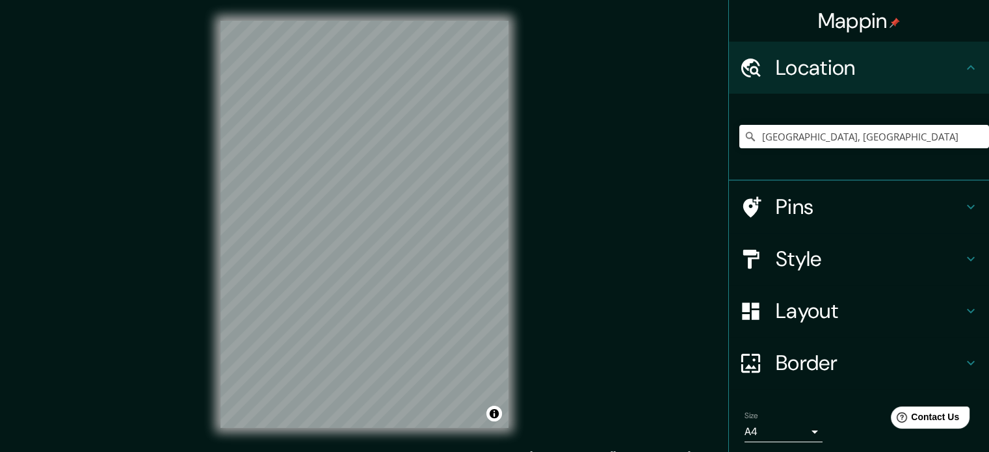
click at [899, 77] on h4 "Location" at bounding box center [868, 68] width 187 height 26
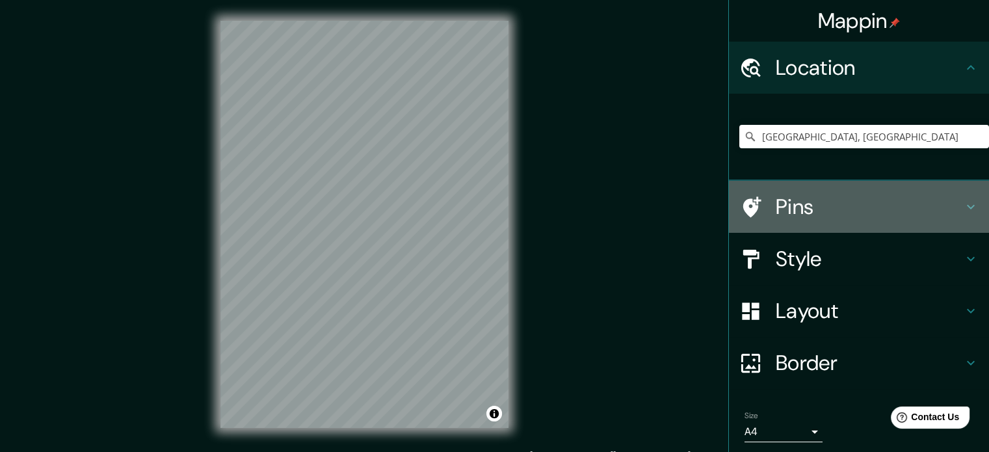
click at [910, 202] on h4 "Pins" at bounding box center [868, 207] width 187 height 26
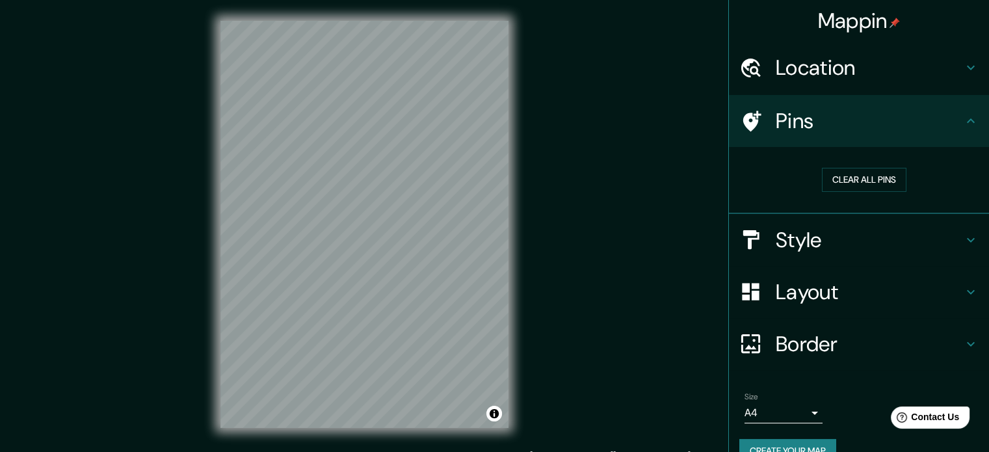
click at [833, 116] on h4 "Pins" at bounding box center [868, 121] width 187 height 26
click at [817, 227] on h4 "Style" at bounding box center [868, 240] width 187 height 26
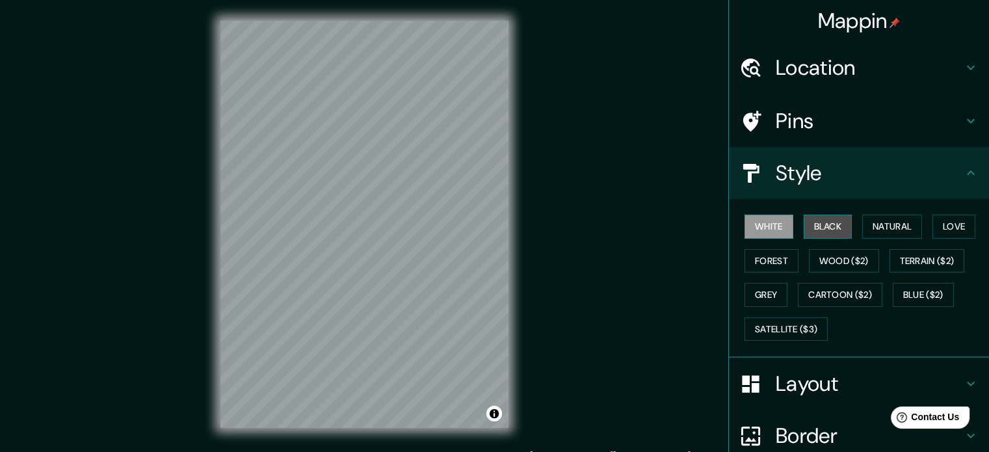
click at [811, 225] on button "Black" at bounding box center [827, 226] width 49 height 24
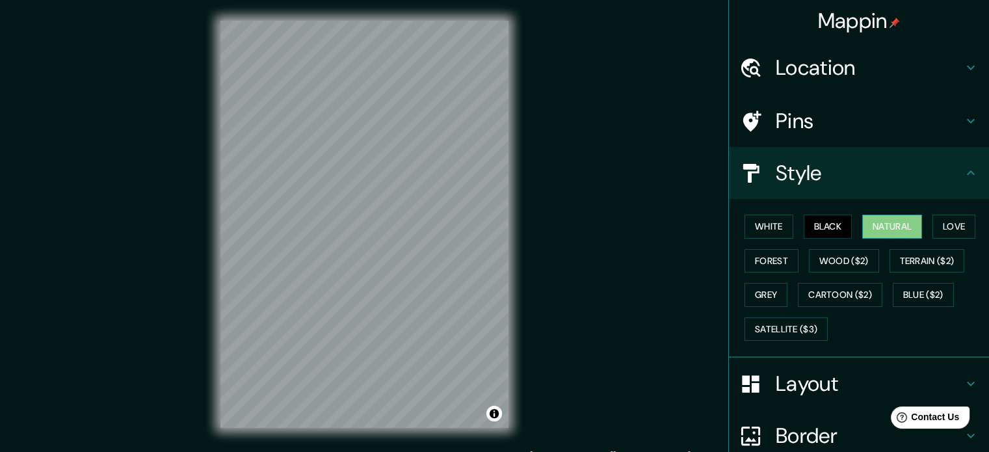
drag, startPoint x: 851, startPoint y: 220, endPoint x: 868, endPoint y: 221, distance: 16.3
click at [851, 221] on div "White Black Natural Love Forest Wood ($2) Terrain ($2) Grey Cartoon ($2) Blue (…" at bounding box center [864, 277] width 250 height 136
click at [879, 222] on button "Natural" at bounding box center [892, 226] width 60 height 24
click at [944, 231] on button "Love" at bounding box center [953, 226] width 43 height 24
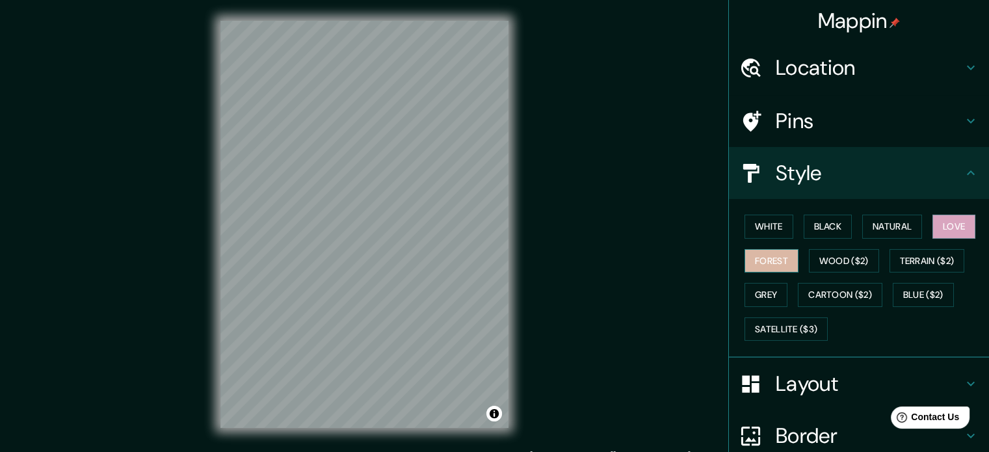
click at [762, 255] on button "Forest" at bounding box center [771, 261] width 54 height 24
click at [836, 265] on button "Wood ($2)" at bounding box center [844, 261] width 70 height 24
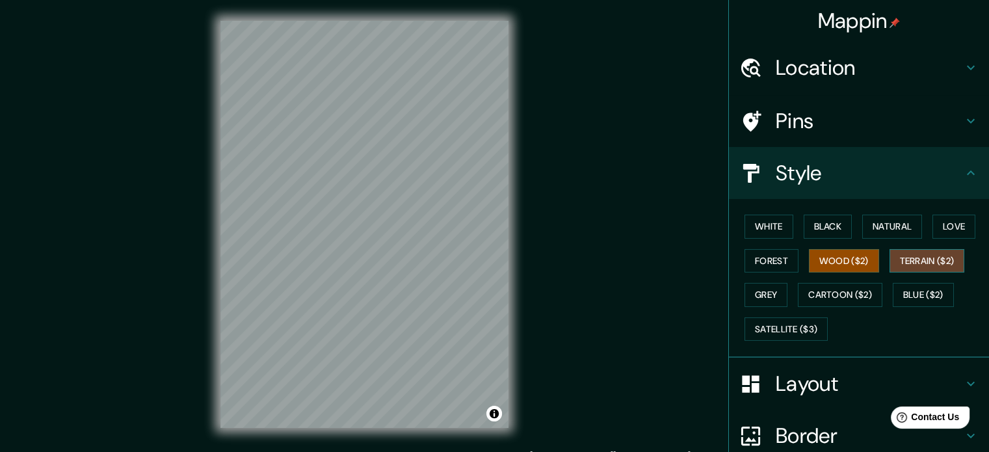
click at [915, 265] on button "Terrain ($2)" at bounding box center [926, 261] width 75 height 24
click at [823, 266] on button "Wood ($2)" at bounding box center [844, 261] width 70 height 24
click at [344, 328] on div at bounding box center [346, 325] width 10 height 10
click at [889, 254] on button "Terrain ($2)" at bounding box center [926, 261] width 75 height 24
click at [757, 292] on button "Grey" at bounding box center [765, 295] width 43 height 24
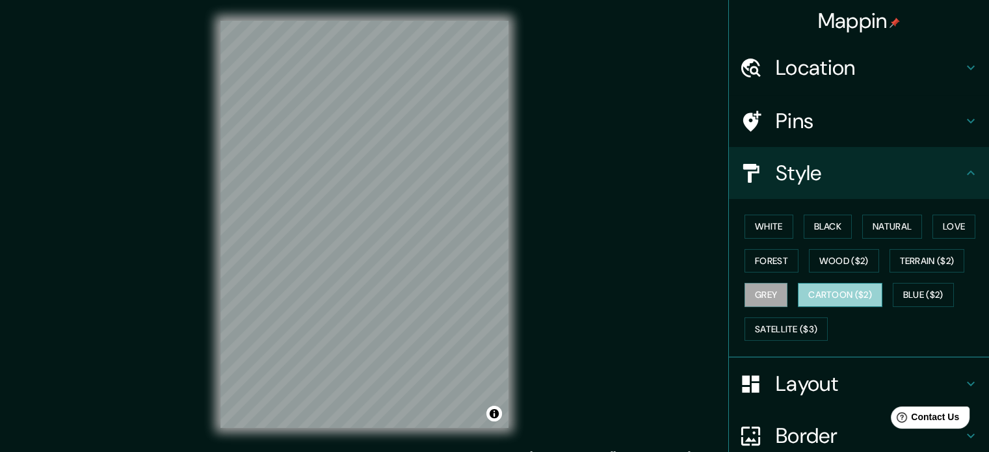
click at [842, 285] on button "Cartoon ($2)" at bounding box center [839, 295] width 84 height 24
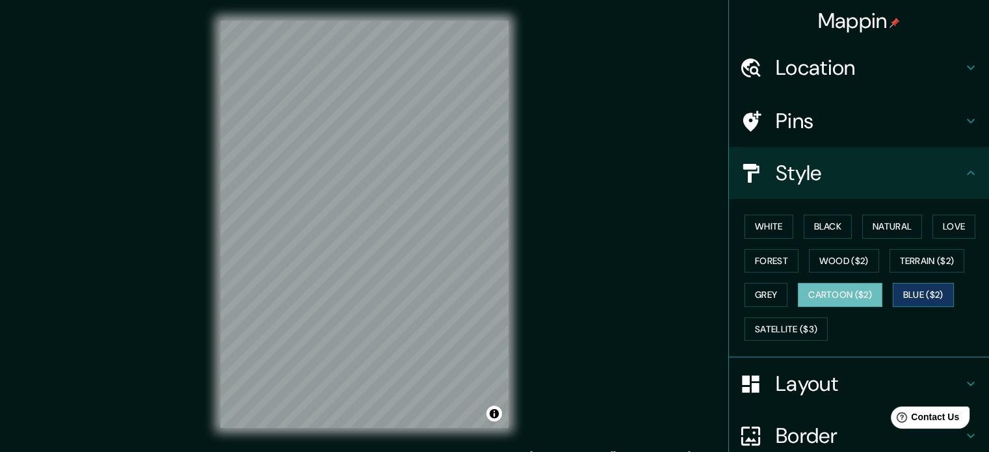
click at [918, 292] on button "Blue ($2)" at bounding box center [922, 295] width 61 height 24
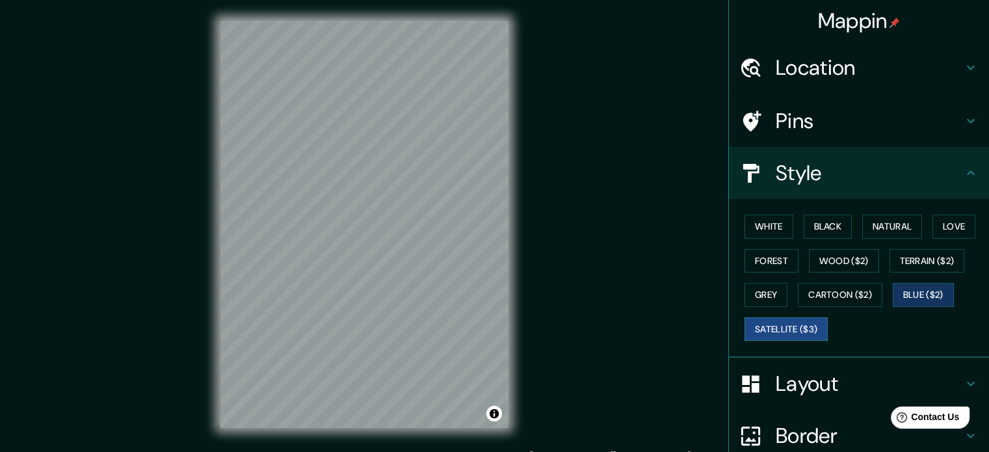
click at [767, 323] on button "Satellite ($3)" at bounding box center [785, 329] width 83 height 24
click at [768, 255] on button "Forest" at bounding box center [771, 261] width 54 height 24
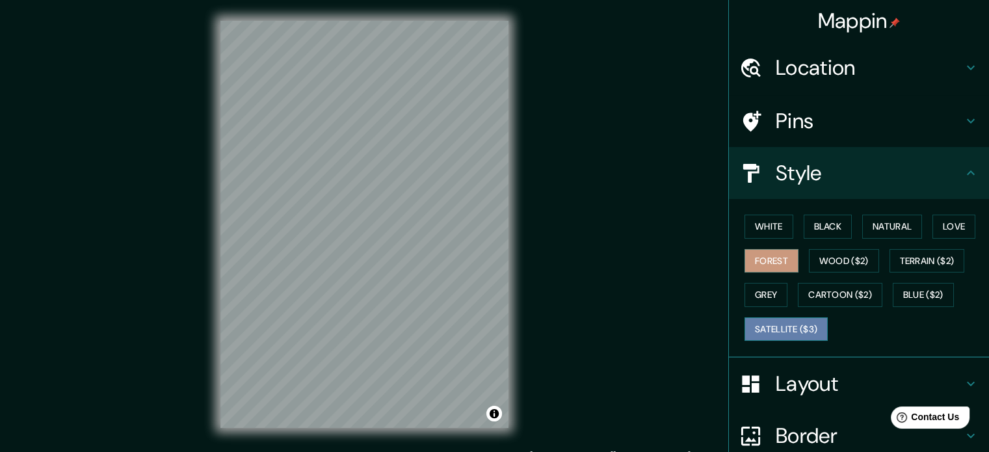
click at [787, 324] on button "Satellite ($3)" at bounding box center [785, 329] width 83 height 24
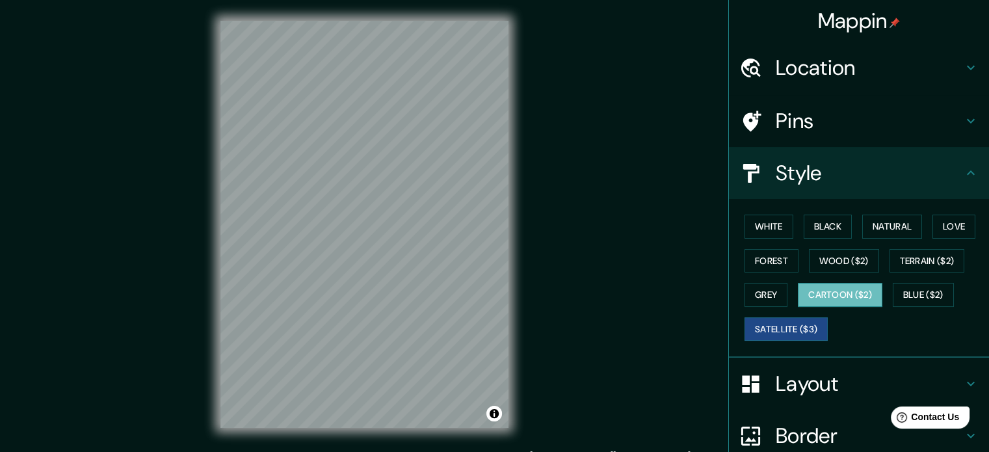
click at [842, 296] on button "Cartoon ($2)" at bounding box center [839, 295] width 84 height 24
click at [747, 295] on button "Grey" at bounding box center [765, 295] width 43 height 24
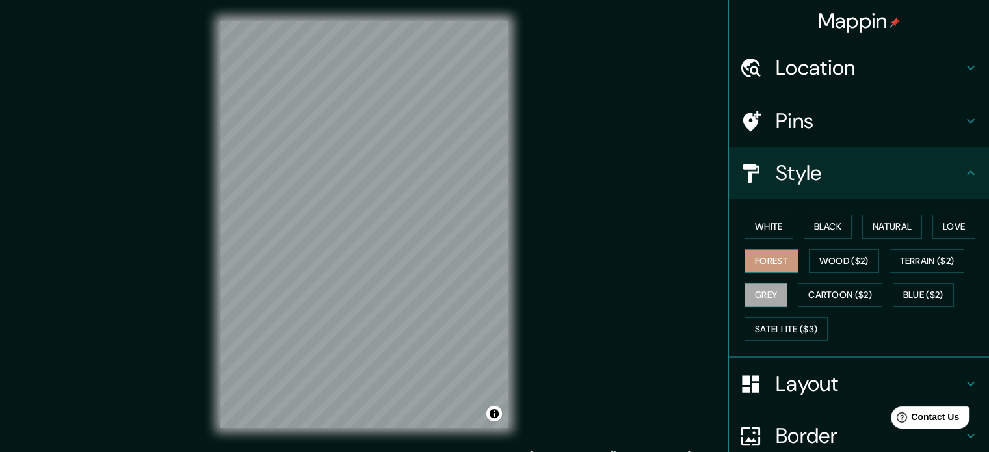
click at [754, 255] on button "Forest" at bounding box center [771, 261] width 54 height 24
click at [822, 231] on button "Black" at bounding box center [827, 226] width 49 height 24
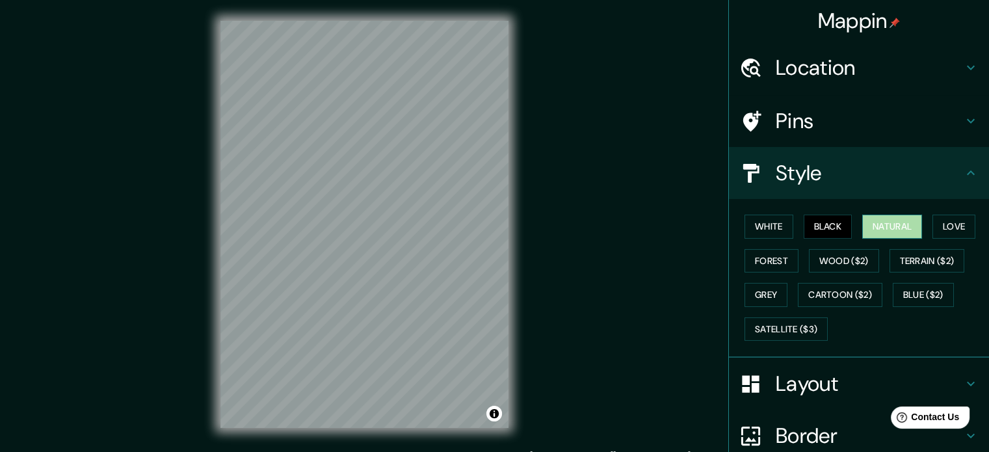
click at [864, 237] on button "Natural" at bounding box center [892, 226] width 60 height 24
click at [924, 227] on div "White Black Natural Love Forest Wood ($2) Terrain ($2) Grey Cartoon ($2) Blue (…" at bounding box center [864, 277] width 250 height 136
click at [926, 231] on div "White Black Natural Love Forest Wood ($2) Terrain ($2) Grey Cartoon ($2) Blue (…" at bounding box center [864, 277] width 250 height 136
click at [932, 228] on button "Love" at bounding box center [953, 226] width 43 height 24
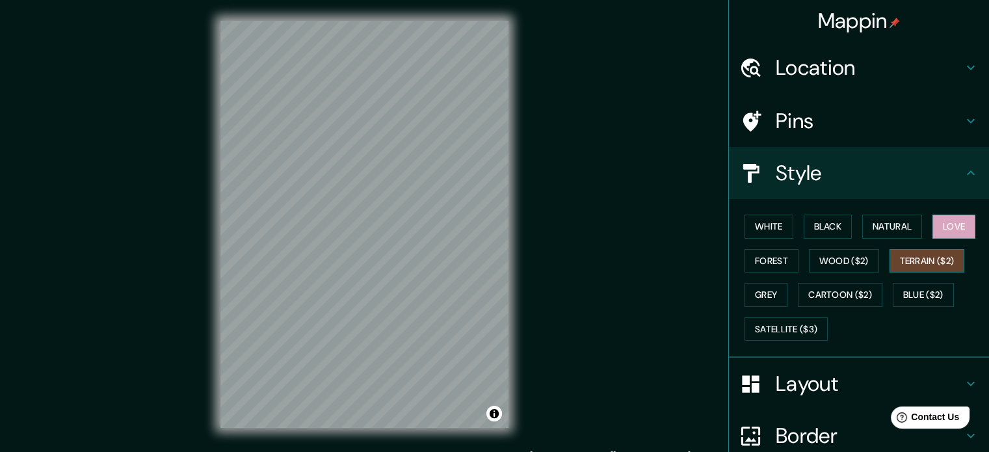
click at [940, 249] on button "Terrain ($2)" at bounding box center [926, 261] width 75 height 24
click at [879, 250] on div "White Black Natural Love Forest Wood ($2) Terrain ($2) Grey Cartoon ($2) Blue (…" at bounding box center [864, 277] width 250 height 136
click at [868, 255] on button "Wood ($2)" at bounding box center [844, 261] width 70 height 24
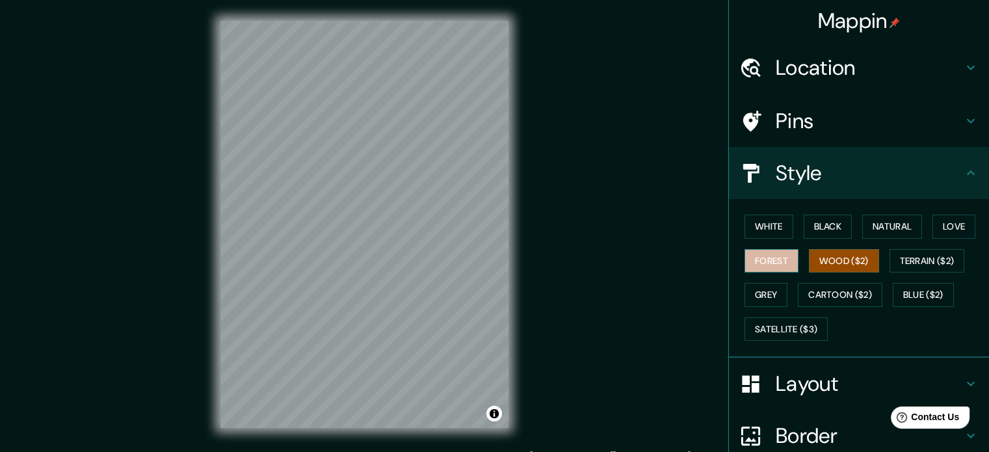
click at [744, 265] on button "Forest" at bounding box center [771, 261] width 54 height 24
click at [812, 268] on button "Wood ($2)" at bounding box center [844, 261] width 70 height 24
click at [749, 264] on button "Forest" at bounding box center [771, 261] width 54 height 24
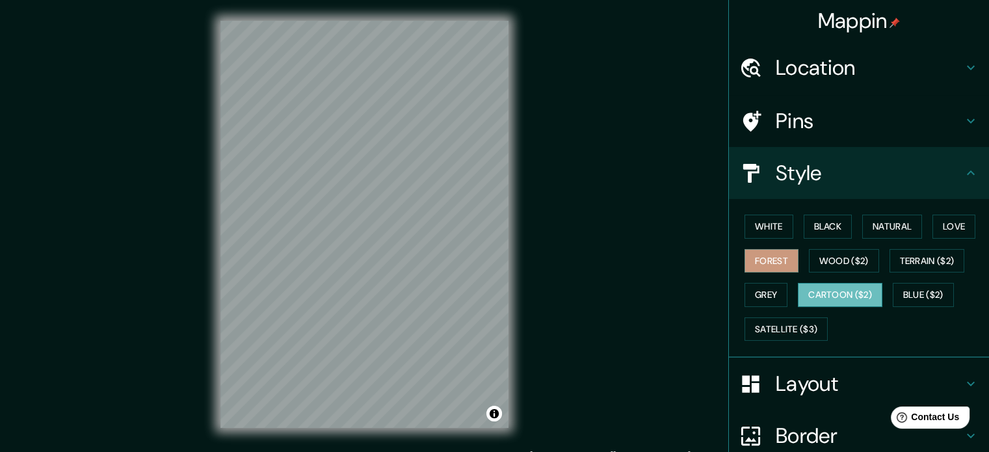
click at [862, 292] on button "Cartoon ($2)" at bounding box center [839, 295] width 84 height 24
click at [920, 285] on button "Blue ($2)" at bounding box center [922, 295] width 61 height 24
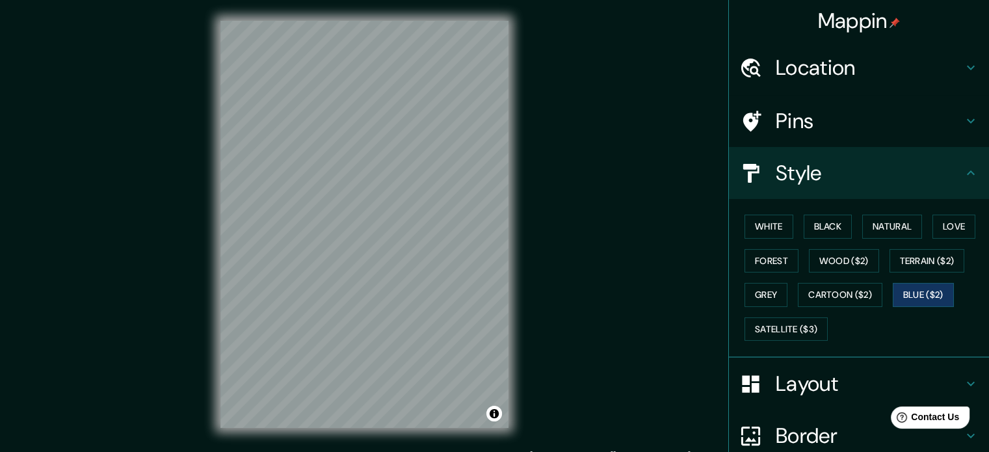
click at [784, 293] on div "White Black Natural Love Forest Wood ($2) Terrain ($2) Grey Cartoon ($2) Blue (…" at bounding box center [864, 277] width 250 height 136
click at [775, 332] on button "Satellite ($3)" at bounding box center [785, 329] width 83 height 24
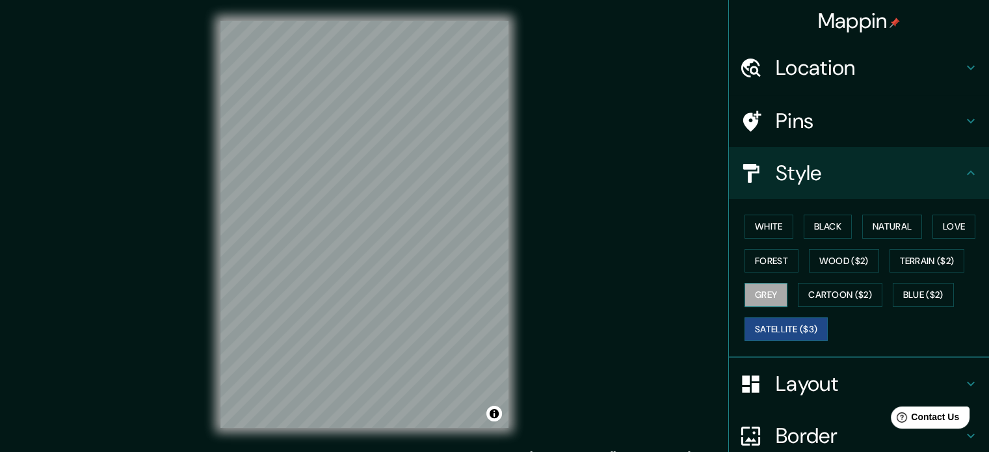
click at [758, 291] on button "Grey" at bounding box center [765, 295] width 43 height 24
click at [764, 262] on button "Forest" at bounding box center [771, 261] width 54 height 24
